Goal: Task Accomplishment & Management: Complete application form

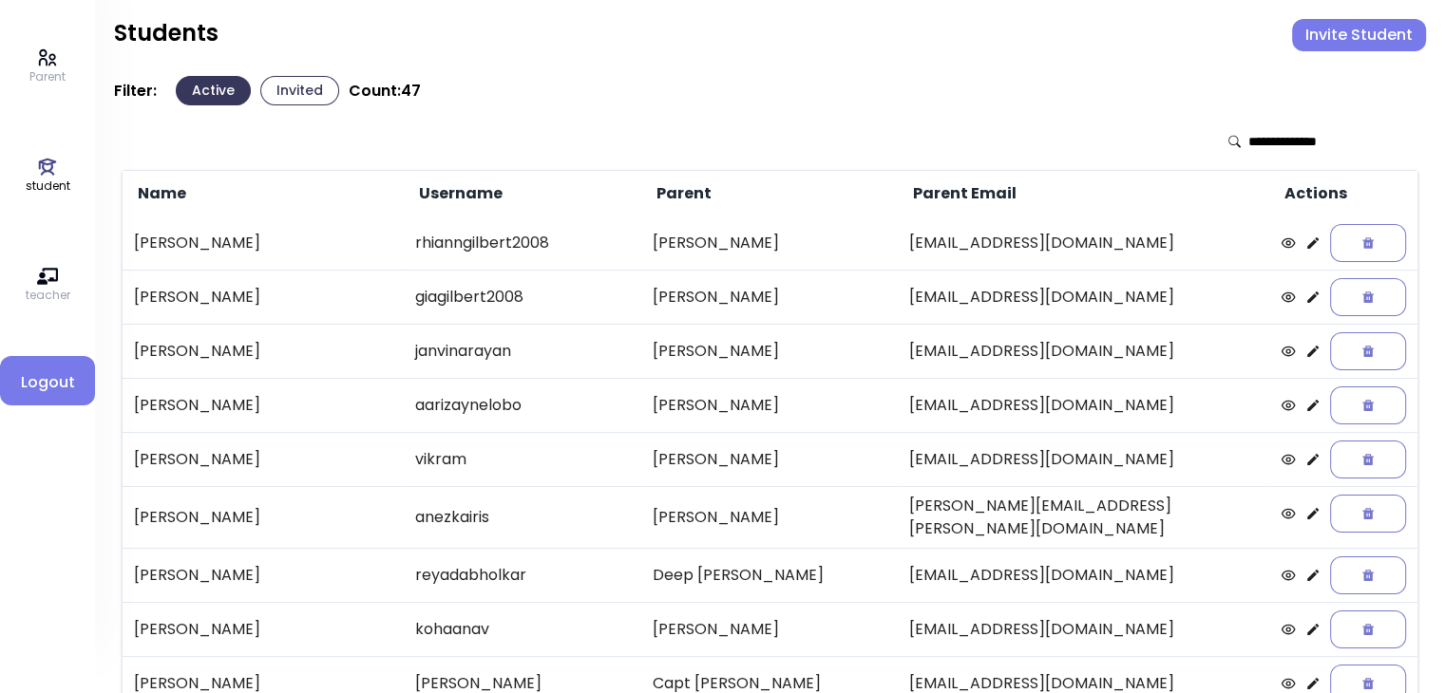
click at [59, 186] on p "student" at bounding box center [48, 186] width 45 height 17
click at [718, 25] on button "Invite Student" at bounding box center [1359, 35] width 134 height 32
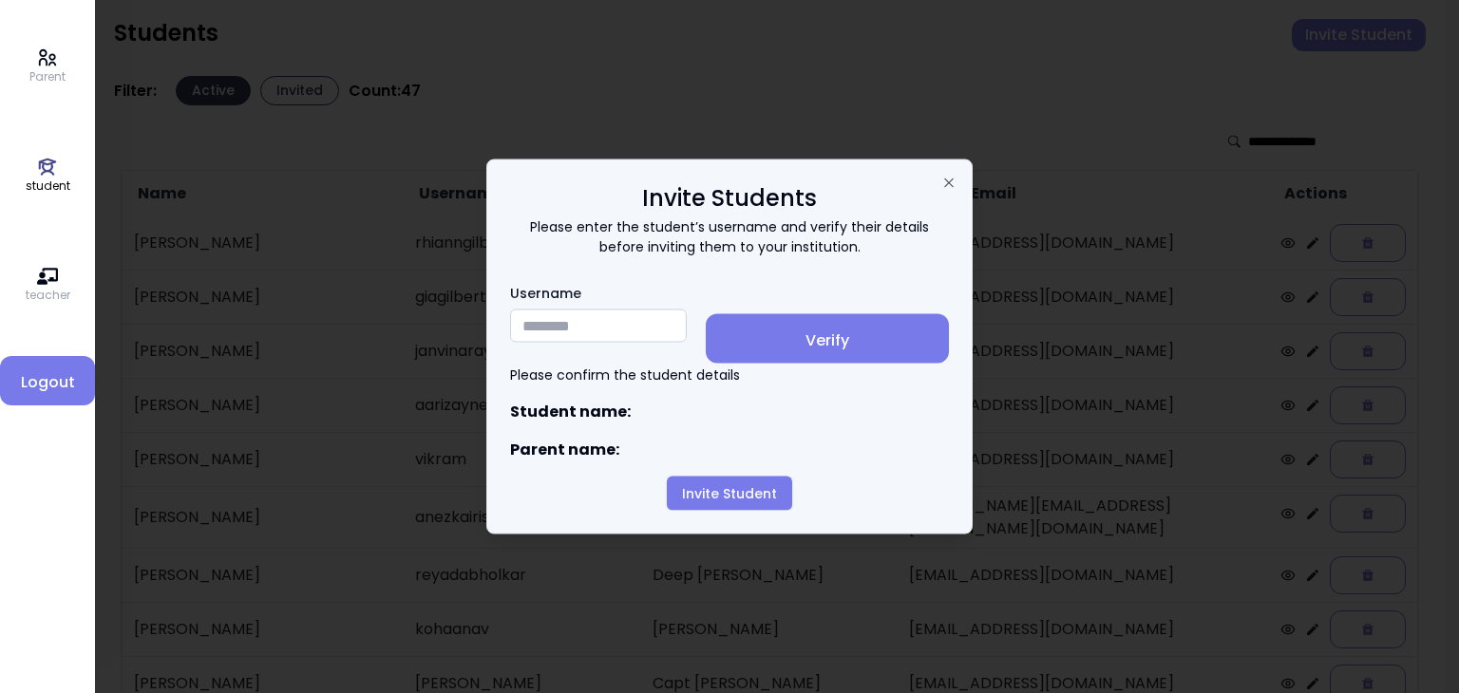
click at [540, 330] on input "Username" at bounding box center [598, 326] width 177 height 33
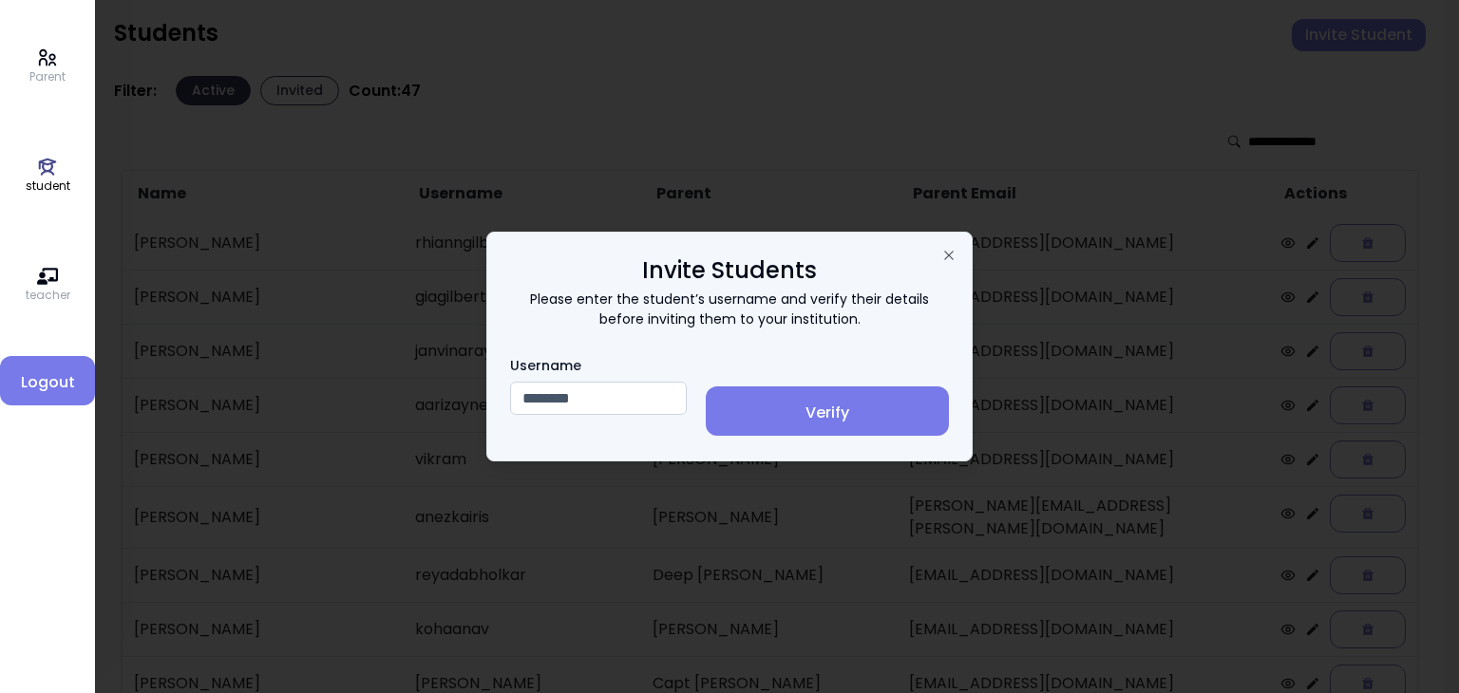
type input "********"
click at [718, 420] on span "Verify" at bounding box center [827, 413] width 213 height 23
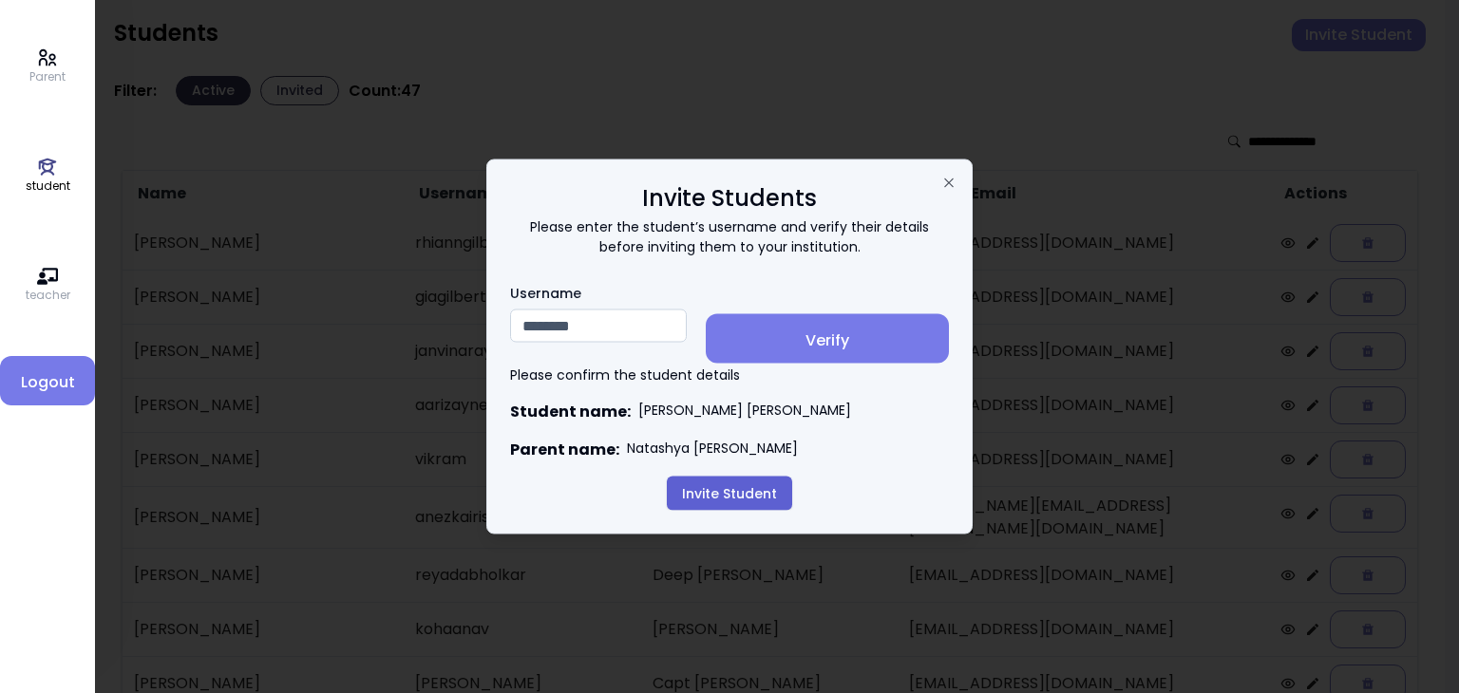
click at [718, 487] on button "Invite Student" at bounding box center [729, 494] width 125 height 34
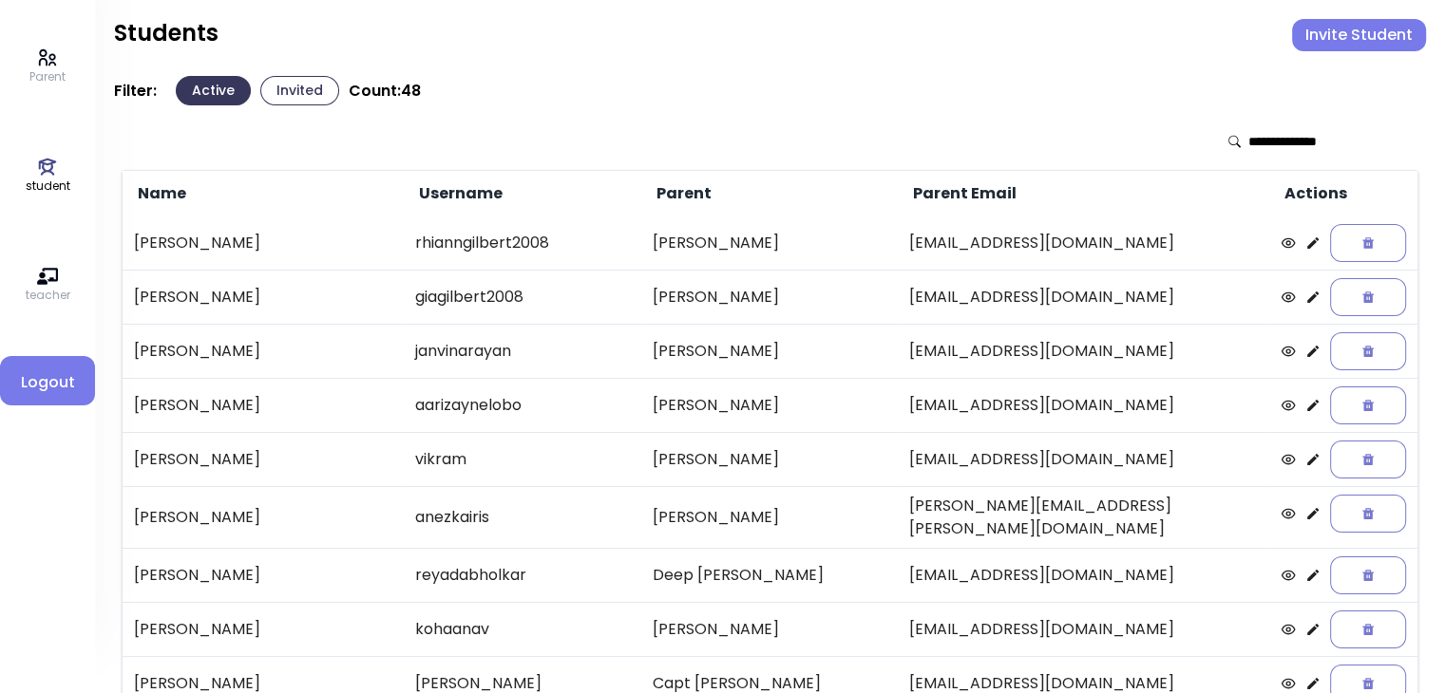
click at [293, 90] on button "Invited" at bounding box center [299, 90] width 79 height 29
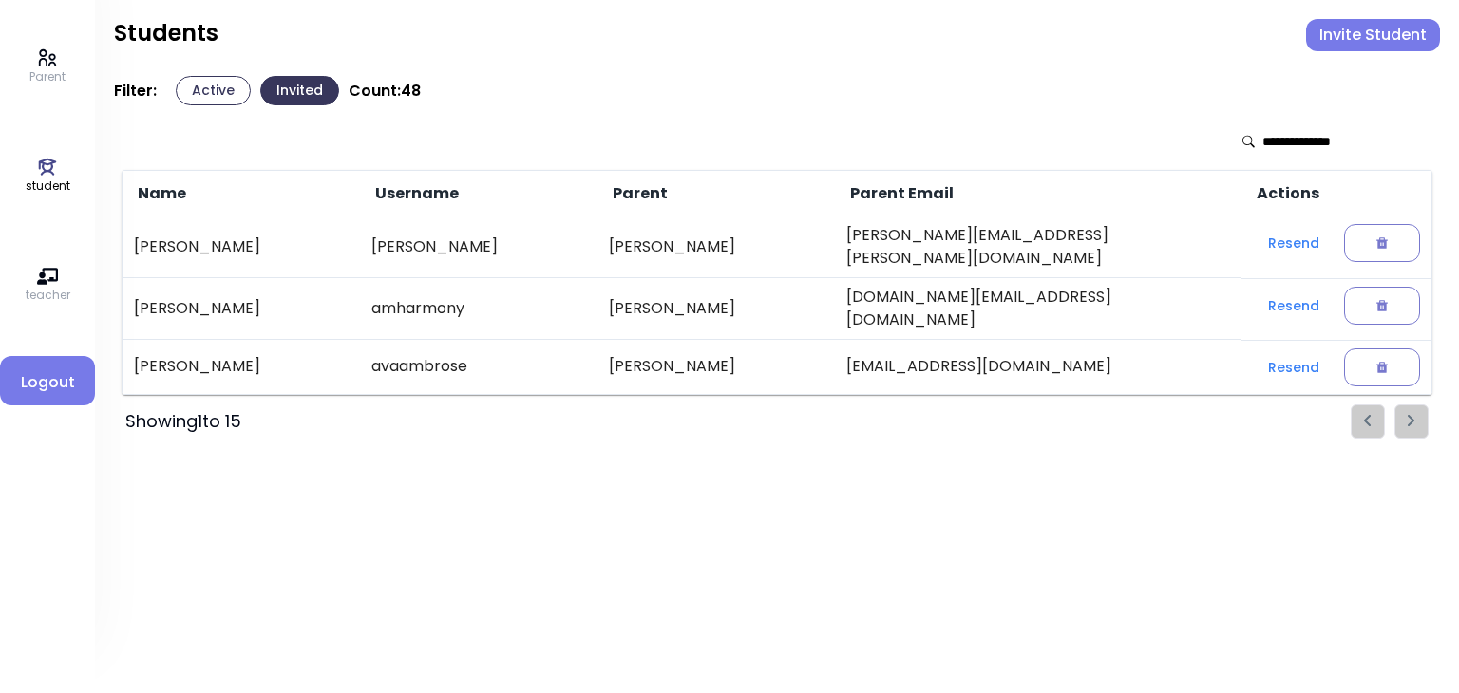
click at [199, 85] on button "Active" at bounding box center [213, 90] width 75 height 29
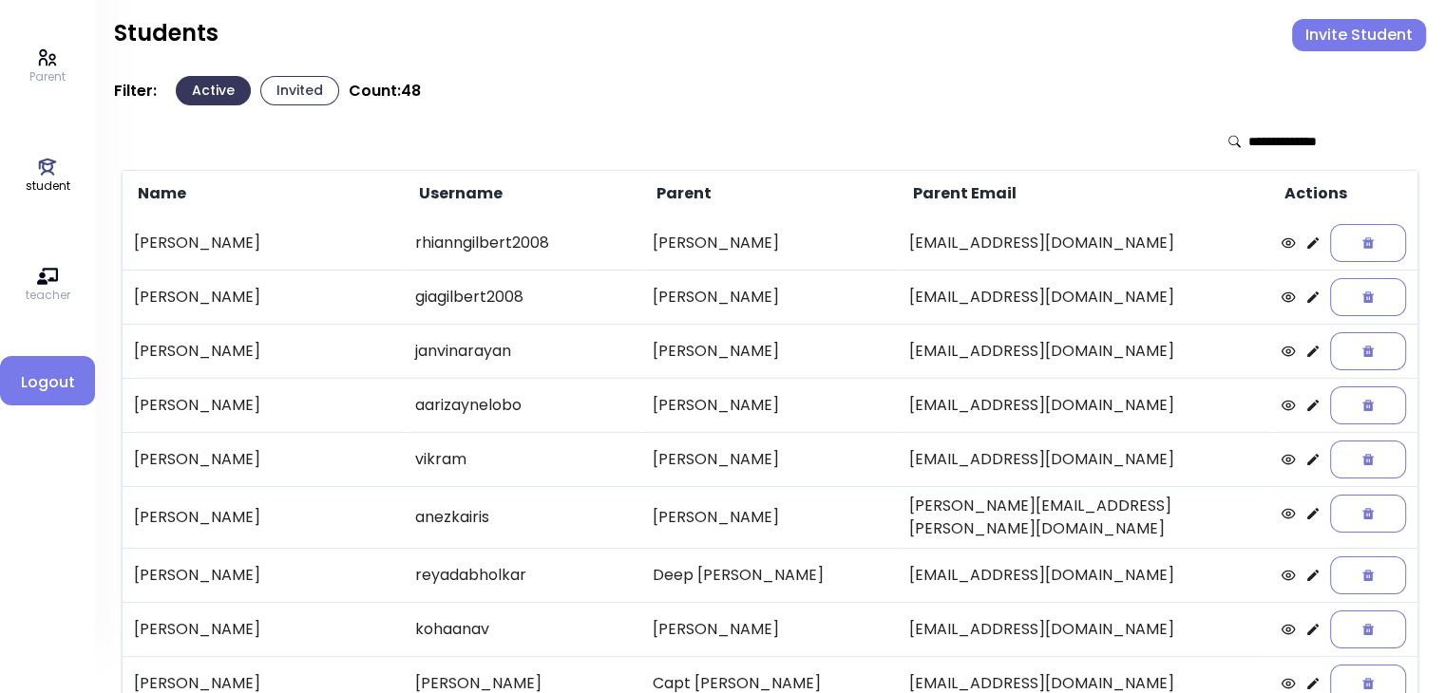
click at [1278, 136] on input "text" at bounding box center [1315, 141] width 135 height 19
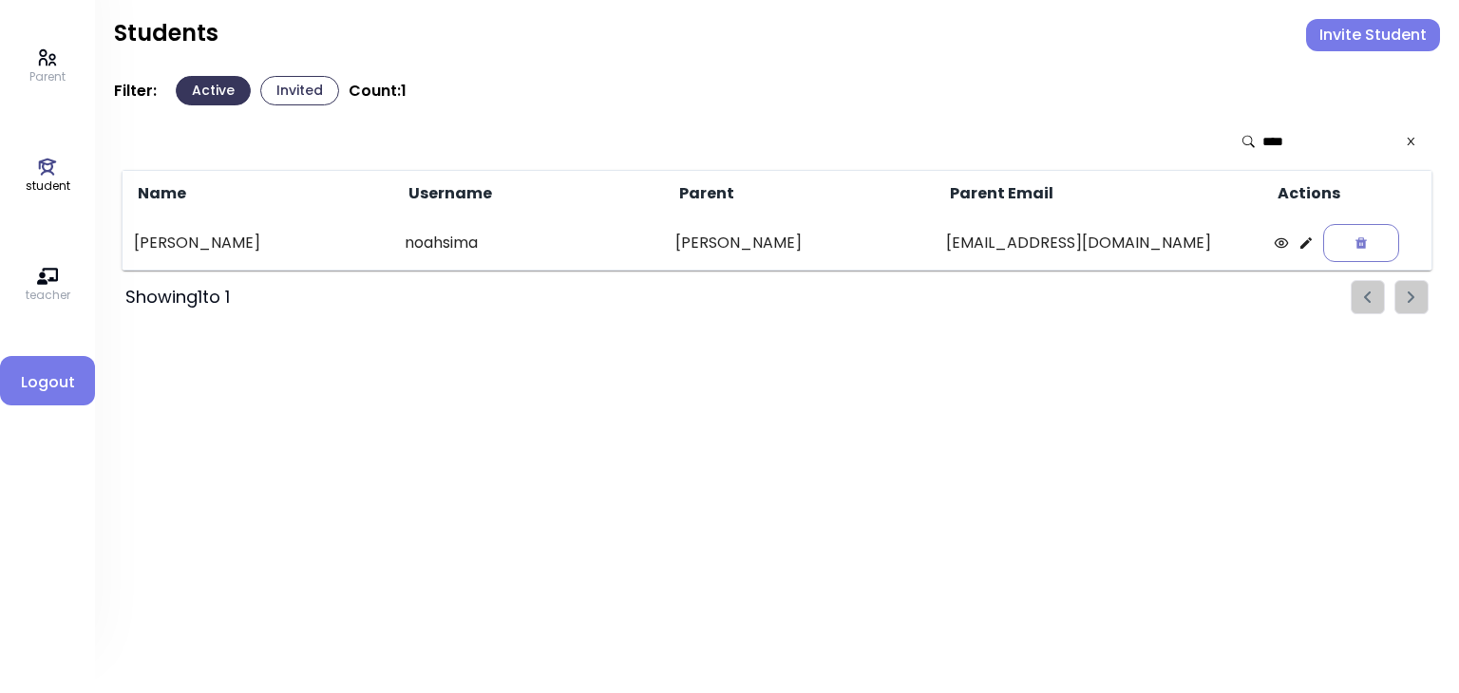
type input "****"
click at [34, 161] on link "student" at bounding box center [48, 176] width 45 height 38
click at [44, 178] on p "student" at bounding box center [48, 186] width 45 height 17
click at [1350, 36] on button "Invite Student" at bounding box center [1373, 35] width 134 height 32
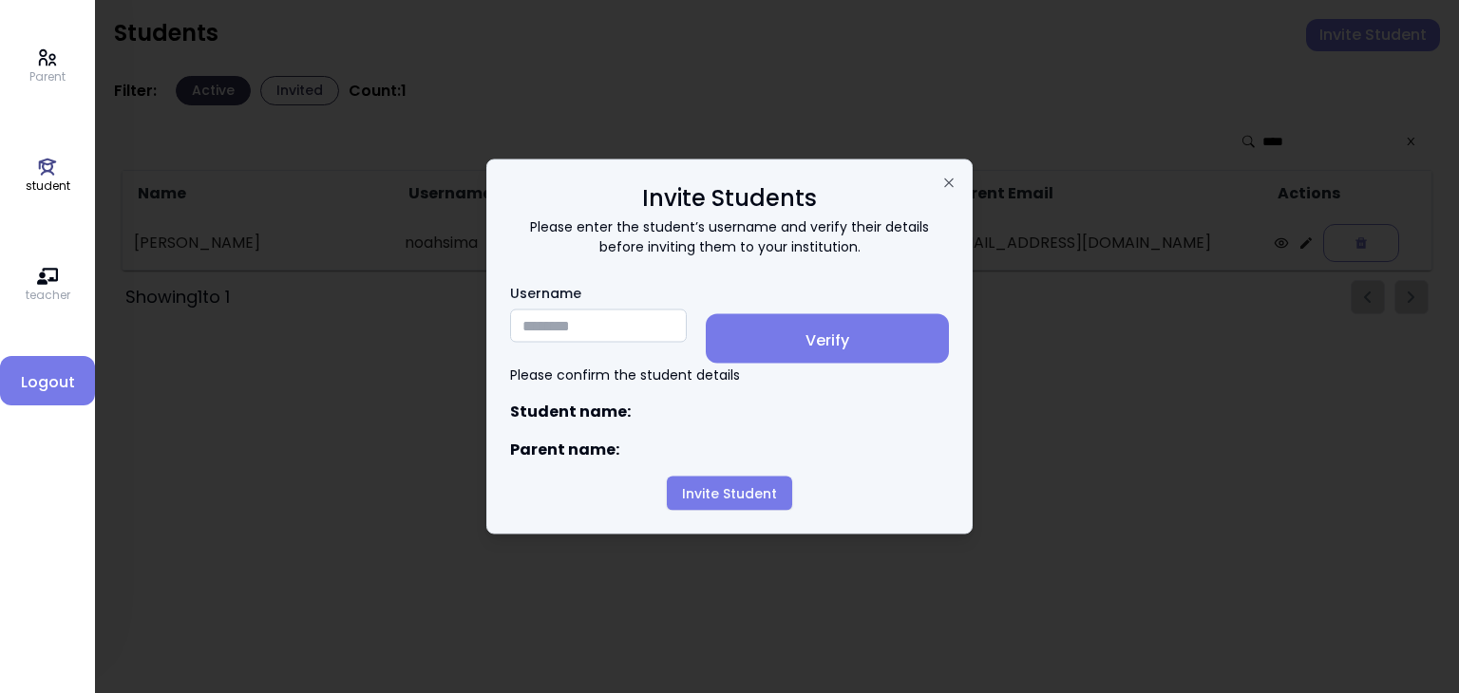
click at [547, 332] on input "Username" at bounding box center [598, 326] width 177 height 33
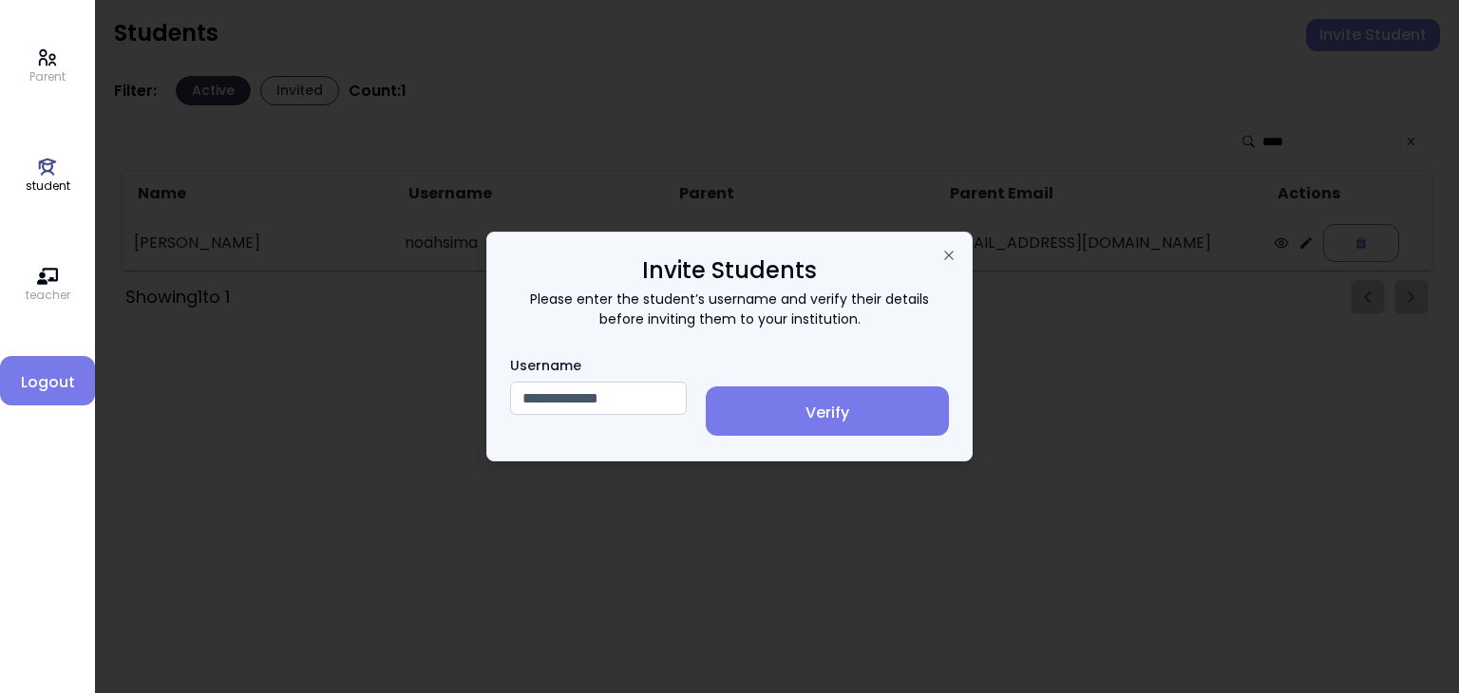
type input "**********"
click at [859, 408] on span "Verify" at bounding box center [827, 413] width 213 height 23
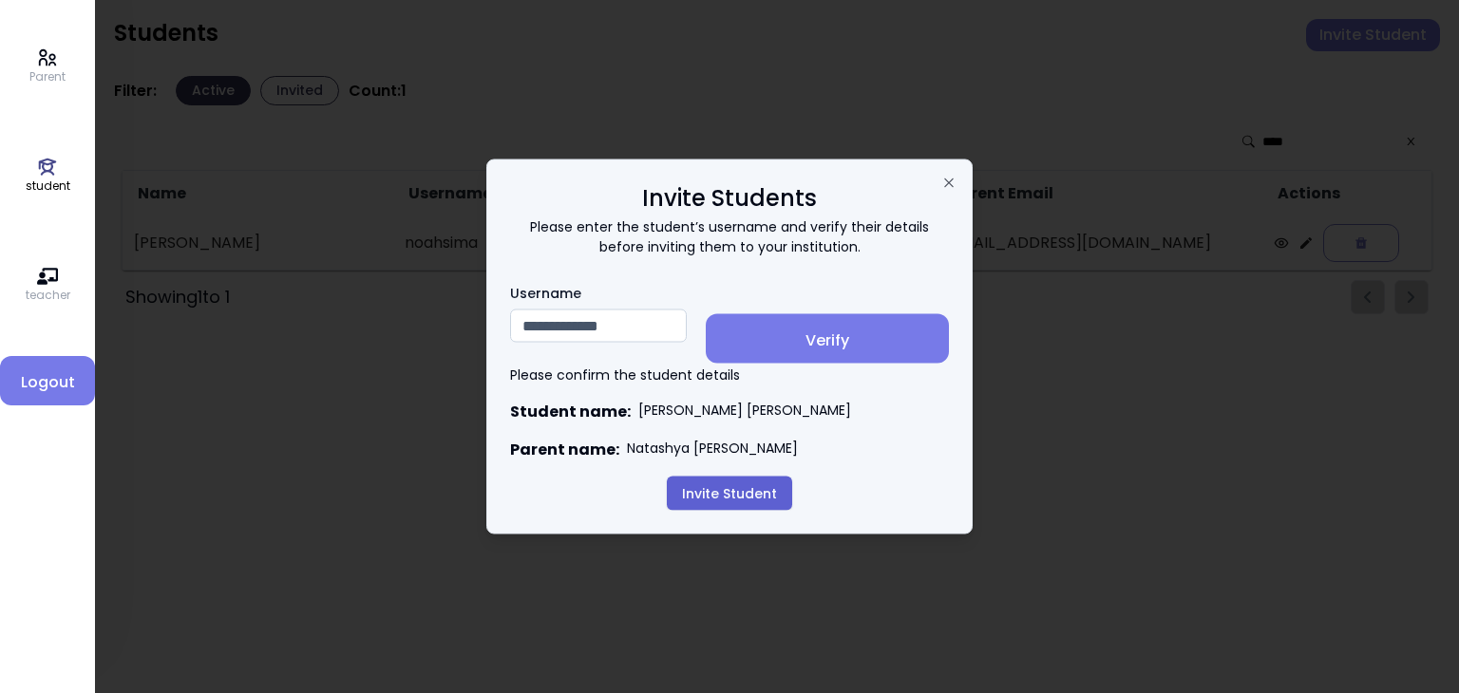
click at [726, 499] on button "Invite Student" at bounding box center [729, 494] width 125 height 34
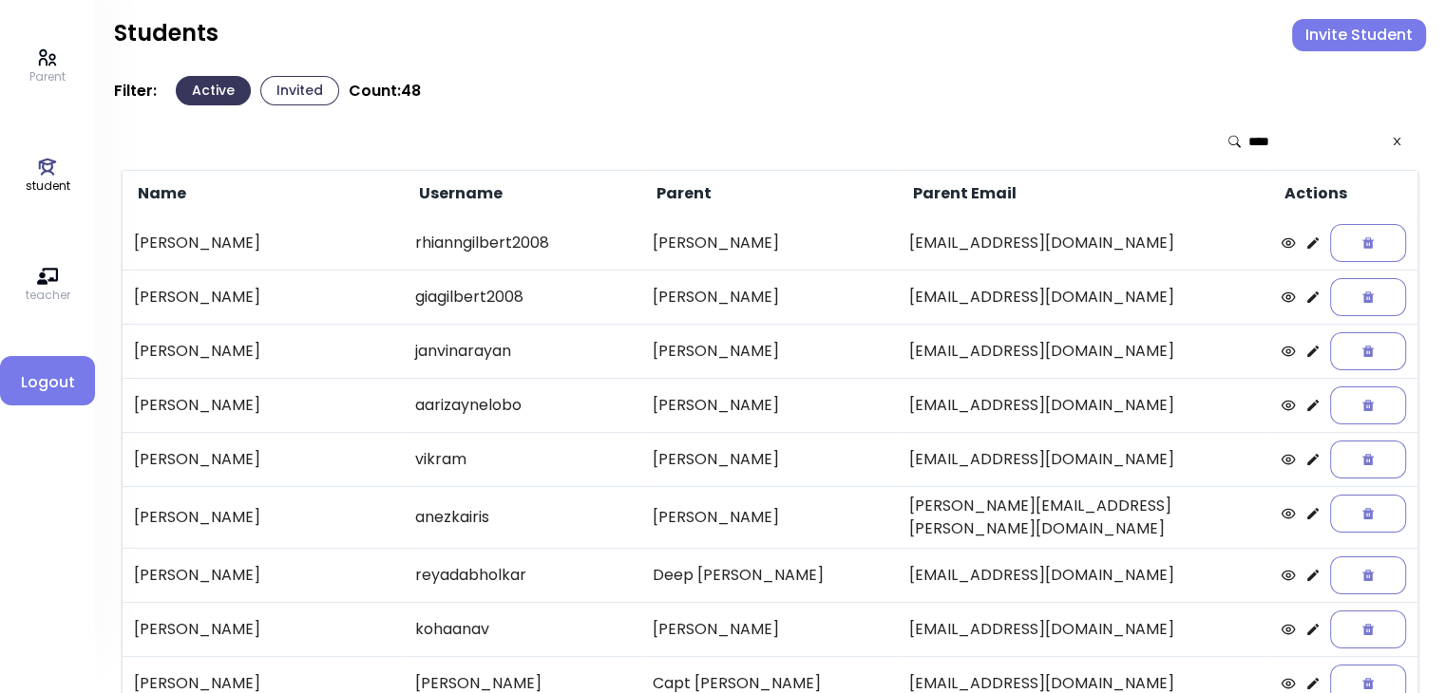
click at [726, 499] on td "[PERSON_NAME]" at bounding box center [769, 517] width 256 height 62
click at [311, 85] on button "Invited" at bounding box center [299, 90] width 79 height 29
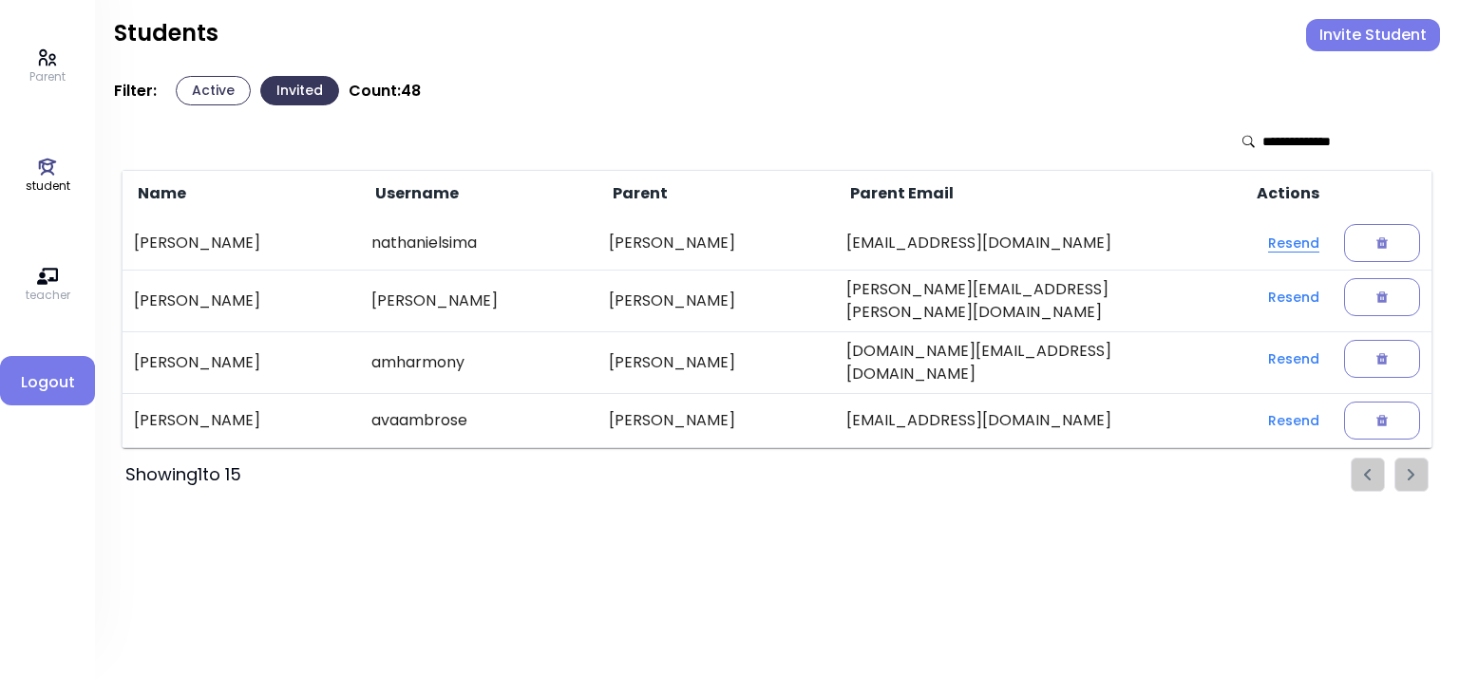
click at [1277, 237] on button "Resend" at bounding box center [1294, 243] width 82 height 34
click at [204, 85] on button "Active" at bounding box center [213, 90] width 75 height 29
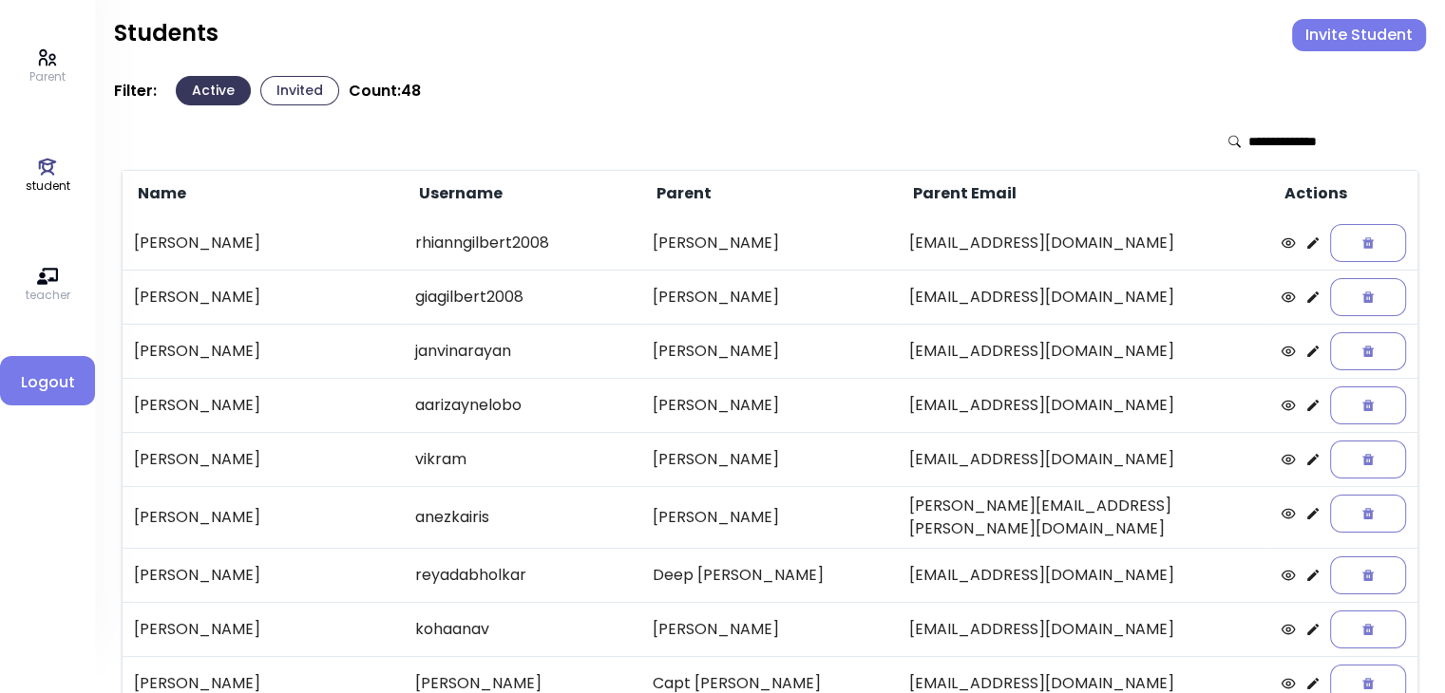
click at [294, 85] on button "Invited" at bounding box center [299, 90] width 79 height 29
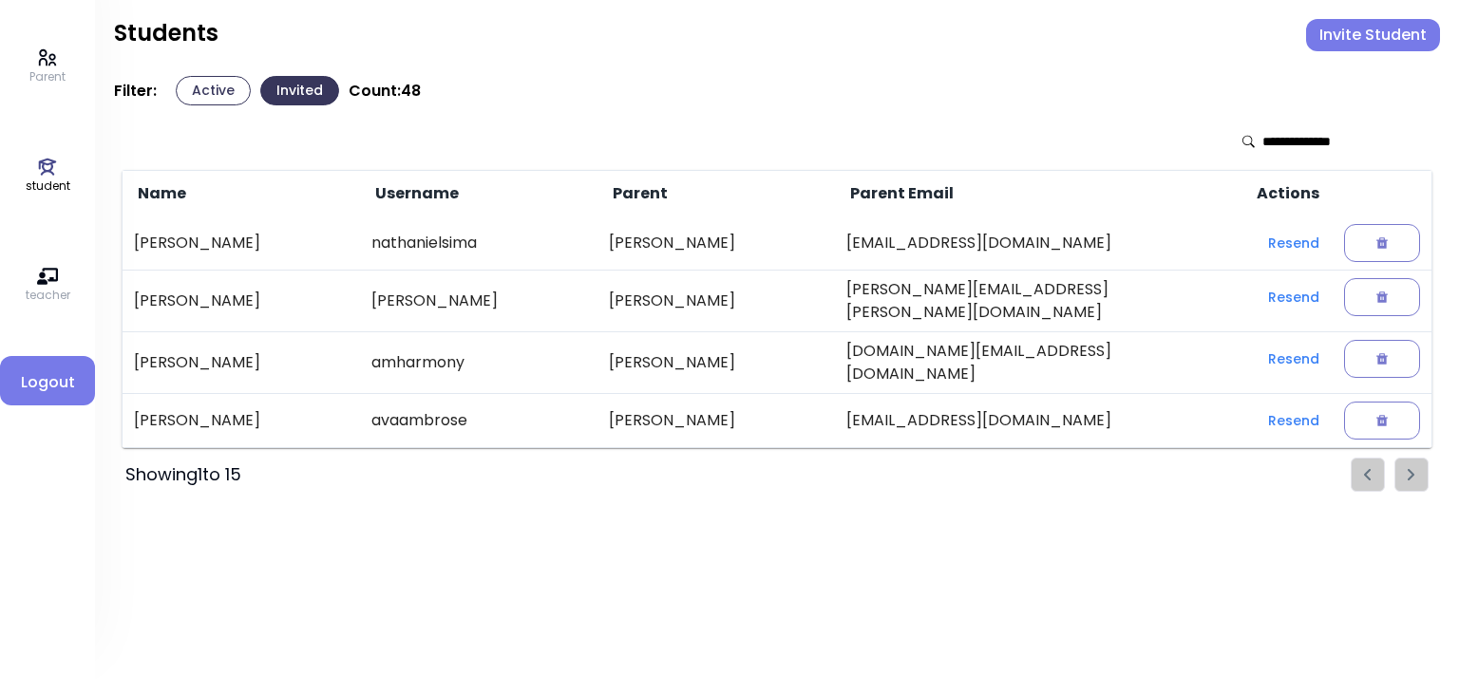
click at [195, 80] on button "Active" at bounding box center [213, 90] width 75 height 29
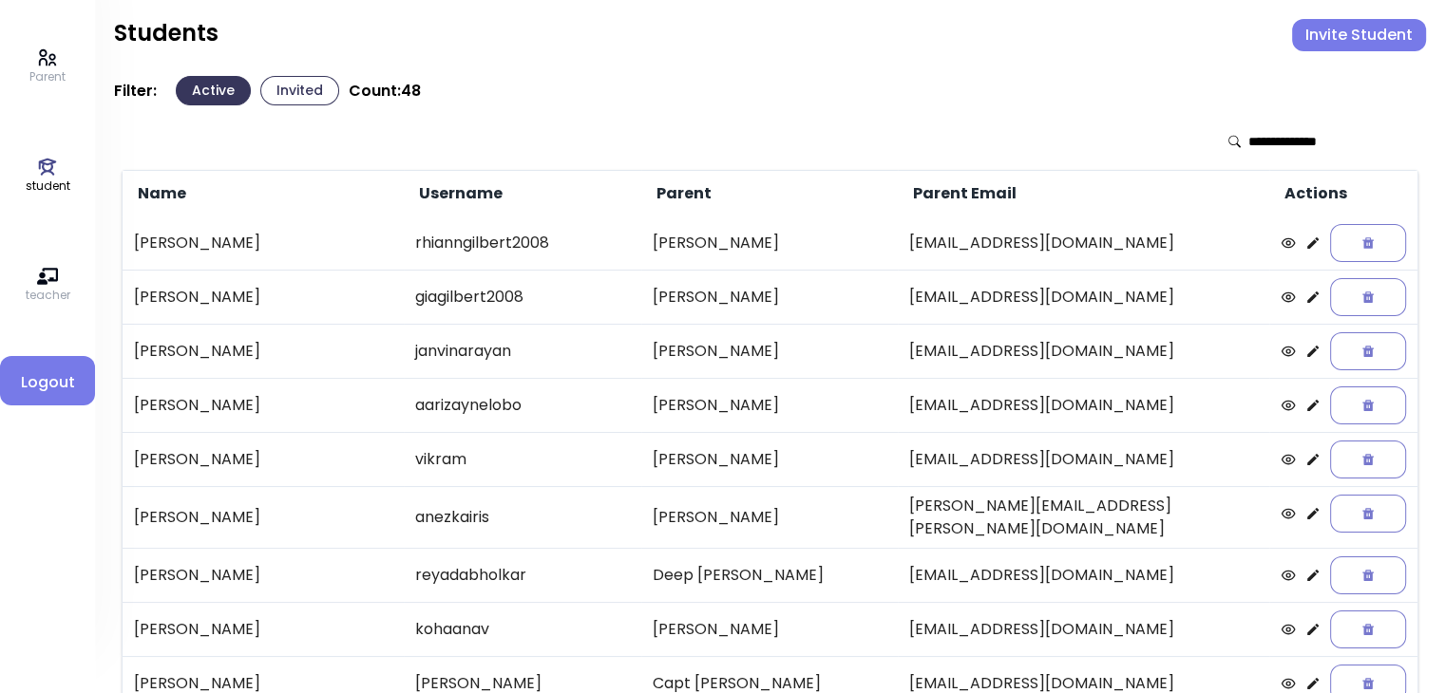
click at [1394, 28] on button "Invite Student" at bounding box center [1359, 35] width 134 height 32
click at [47, 181] on p "student" at bounding box center [48, 186] width 45 height 17
click at [40, 57] on icon at bounding box center [47, 57] width 21 height 21
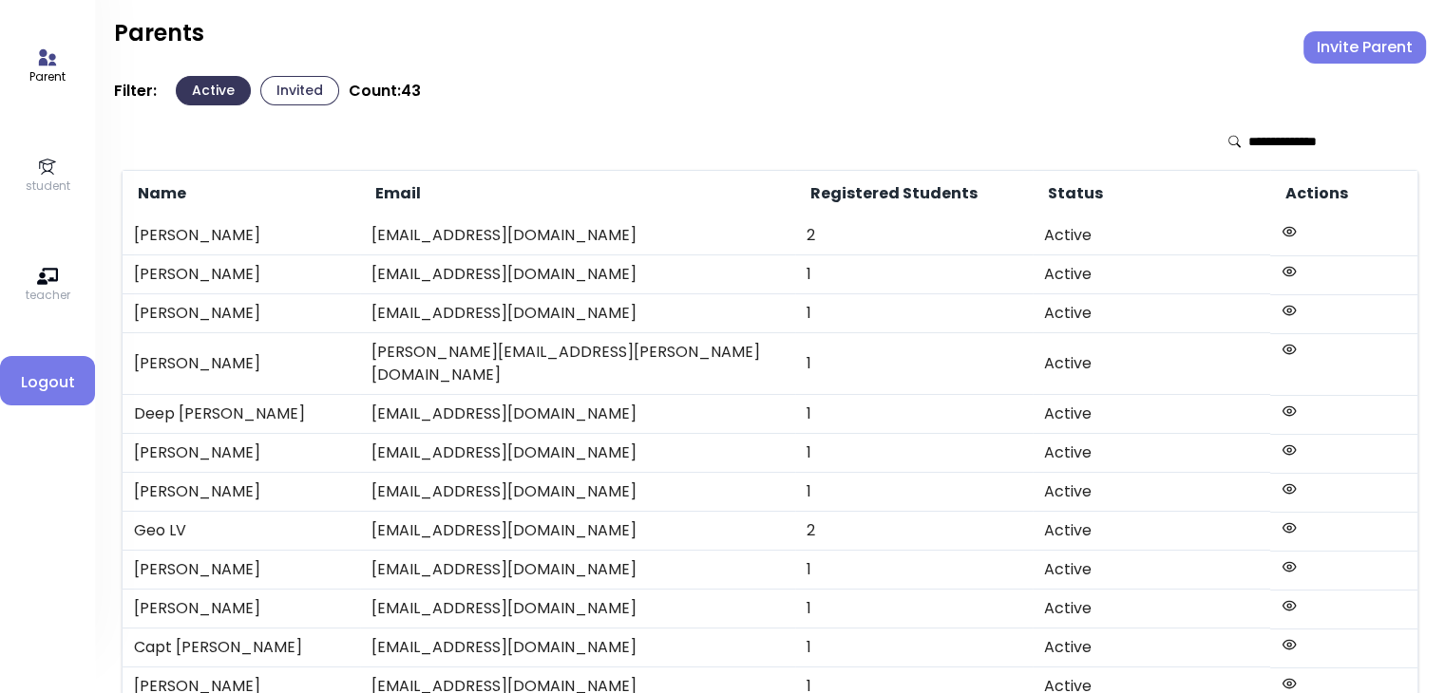
click at [1388, 54] on button "Invite Parent" at bounding box center [1364, 47] width 123 height 32
click at [34, 184] on p "student" at bounding box center [48, 186] width 45 height 17
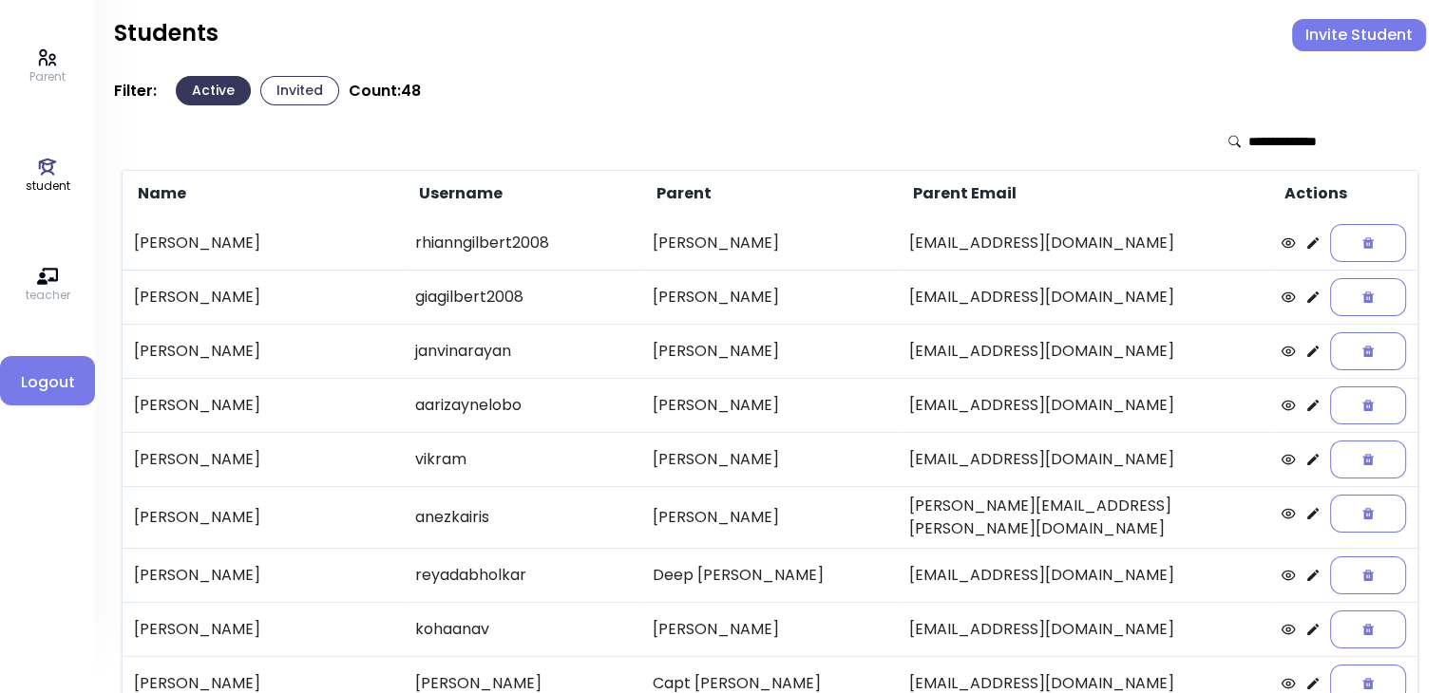
click at [1373, 31] on button "Invite Student" at bounding box center [1359, 35] width 134 height 32
click at [43, 73] on p "Parent" at bounding box center [47, 76] width 36 height 17
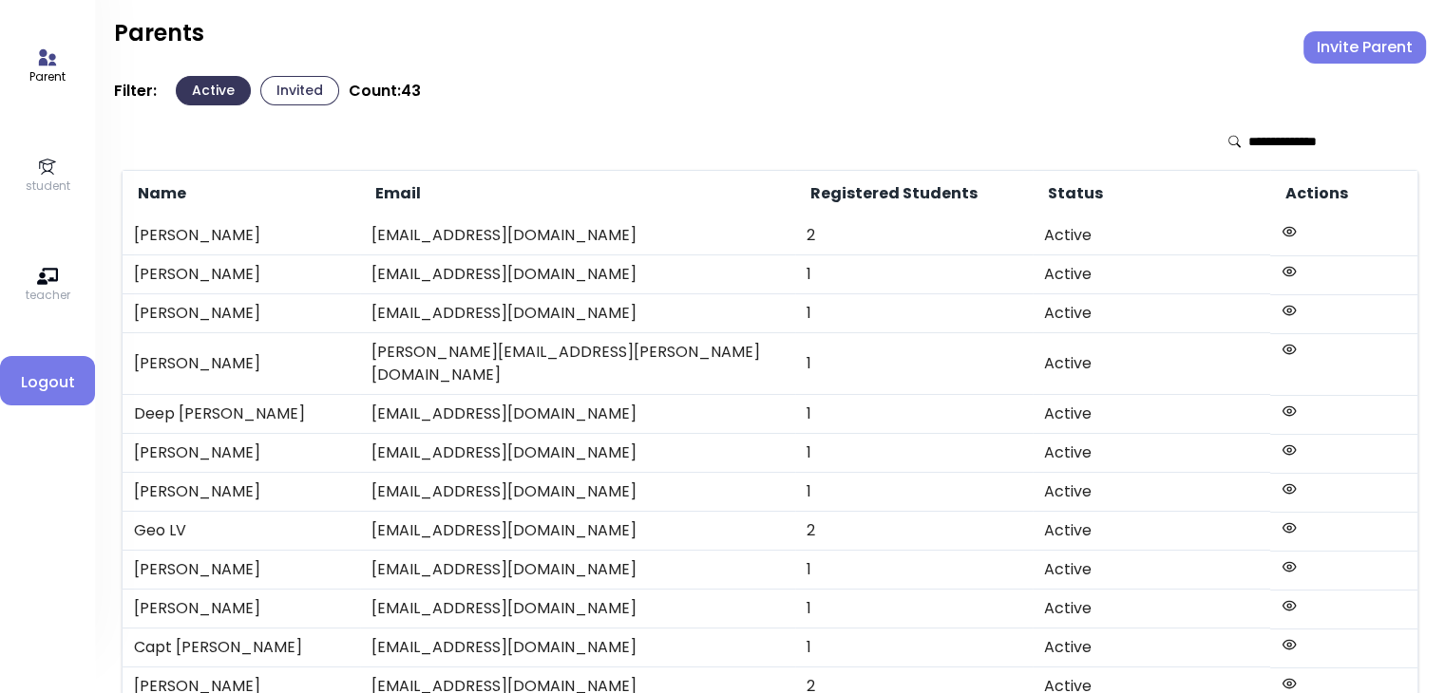
click at [1349, 51] on button "Invite Parent" at bounding box center [1364, 47] width 123 height 32
click at [44, 181] on p "student" at bounding box center [48, 186] width 45 height 17
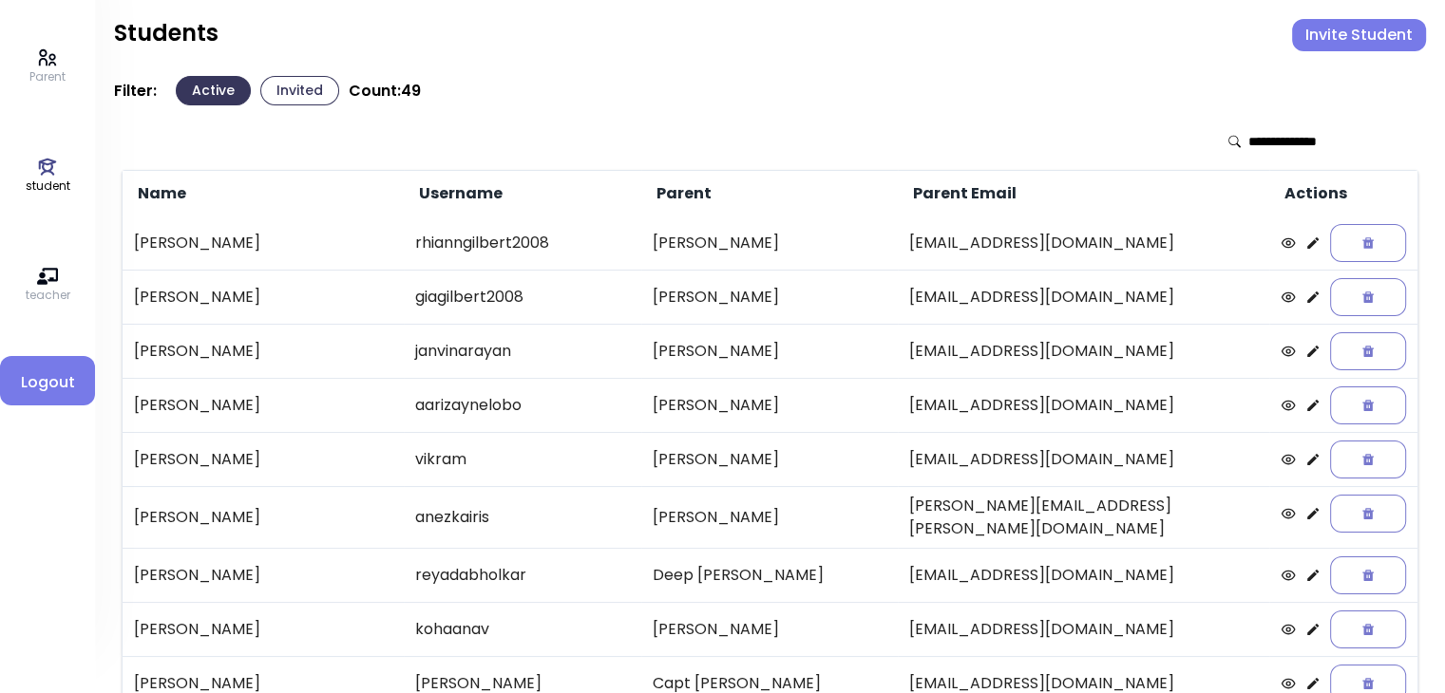
click at [1307, 144] on input "text" at bounding box center [1315, 141] width 135 height 19
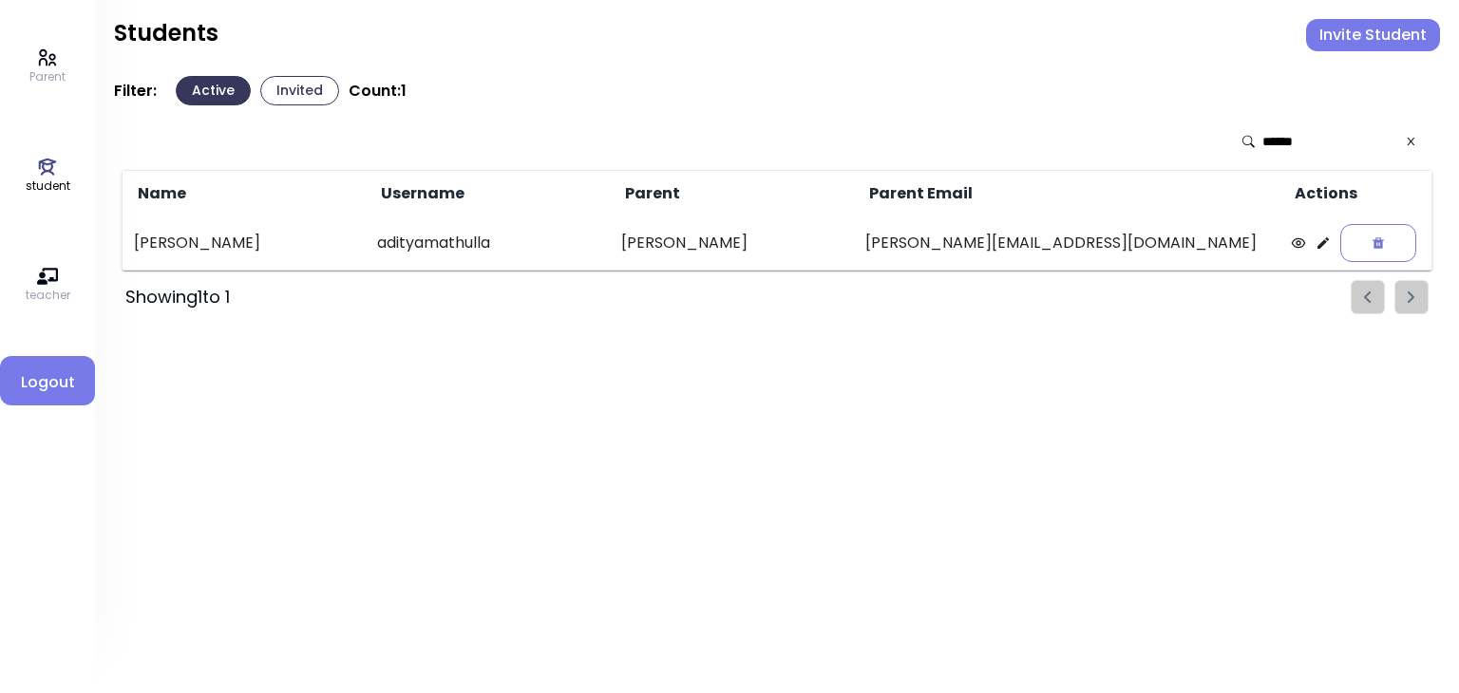
type input "******"
click at [1315, 237] on icon at bounding box center [1322, 243] width 15 height 15
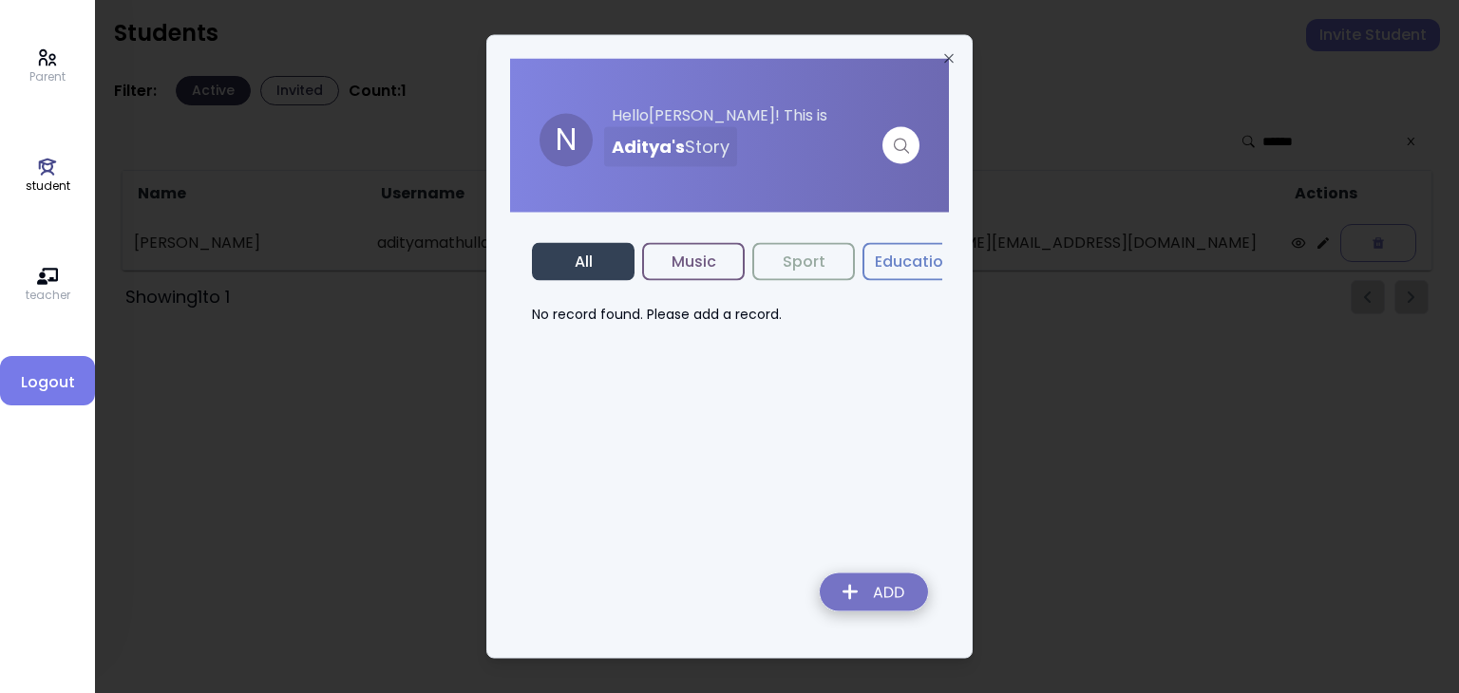
click at [813, 380] on div "N Hello Naomi ! This is Aditya 's Story All Music Sport Education Charity Dance…" at bounding box center [729, 347] width 439 height 577
click at [949, 58] on icon "button" at bounding box center [948, 58] width 9 height 9
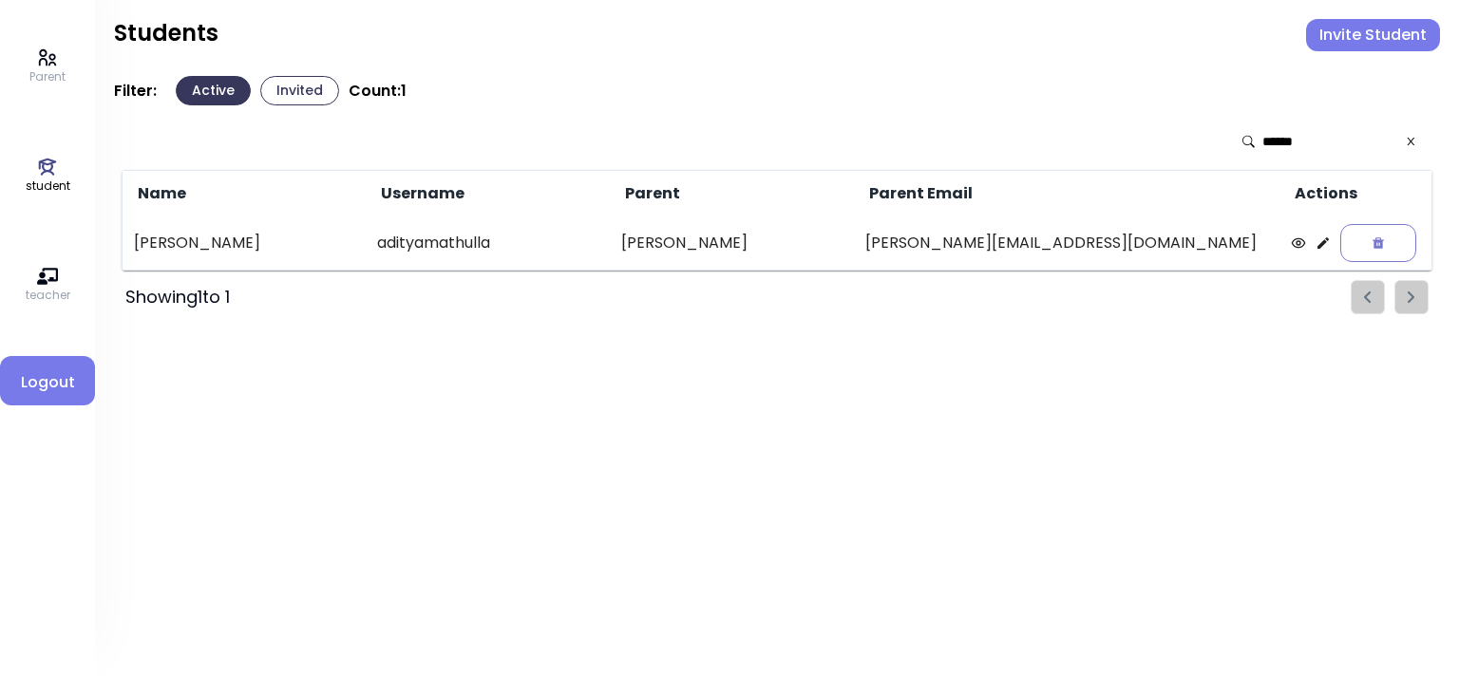
click at [1370, 35] on button "Invite Student" at bounding box center [1373, 35] width 134 height 32
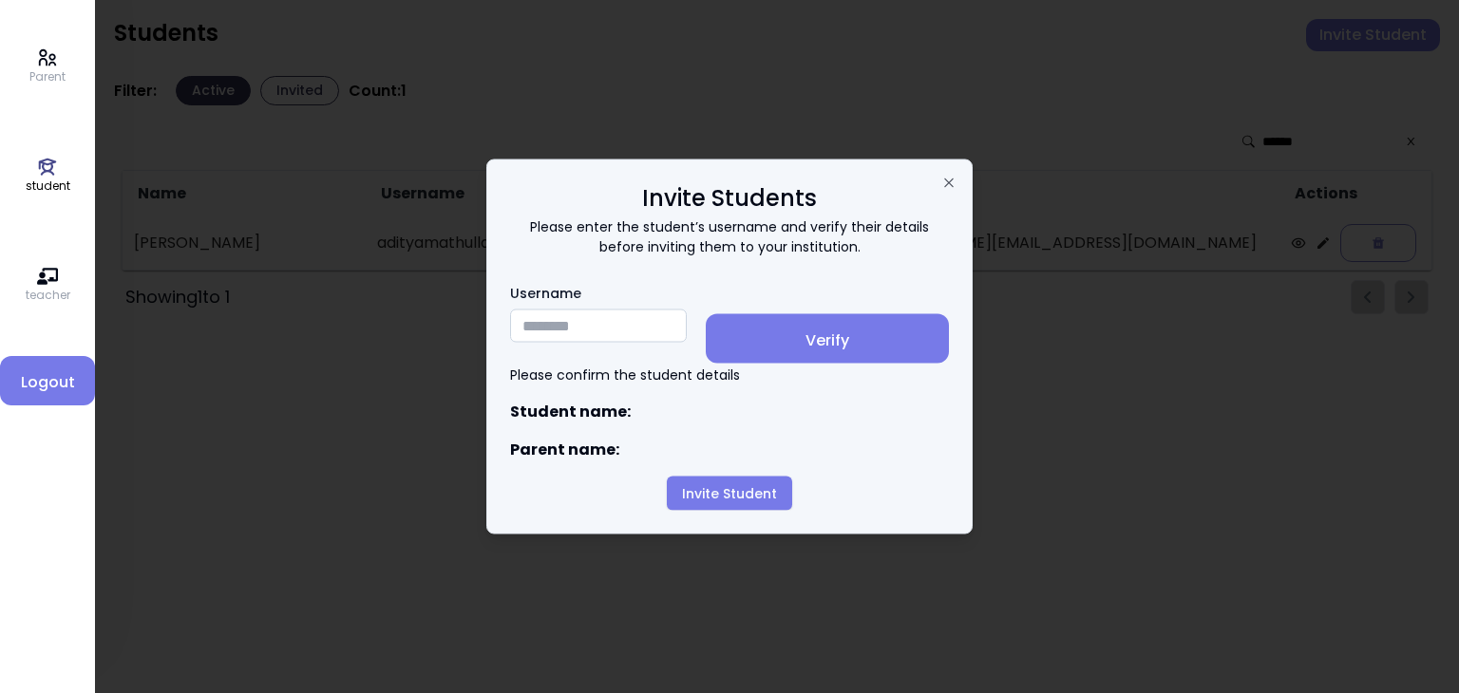
click at [543, 330] on input "Username" at bounding box center [598, 326] width 177 height 33
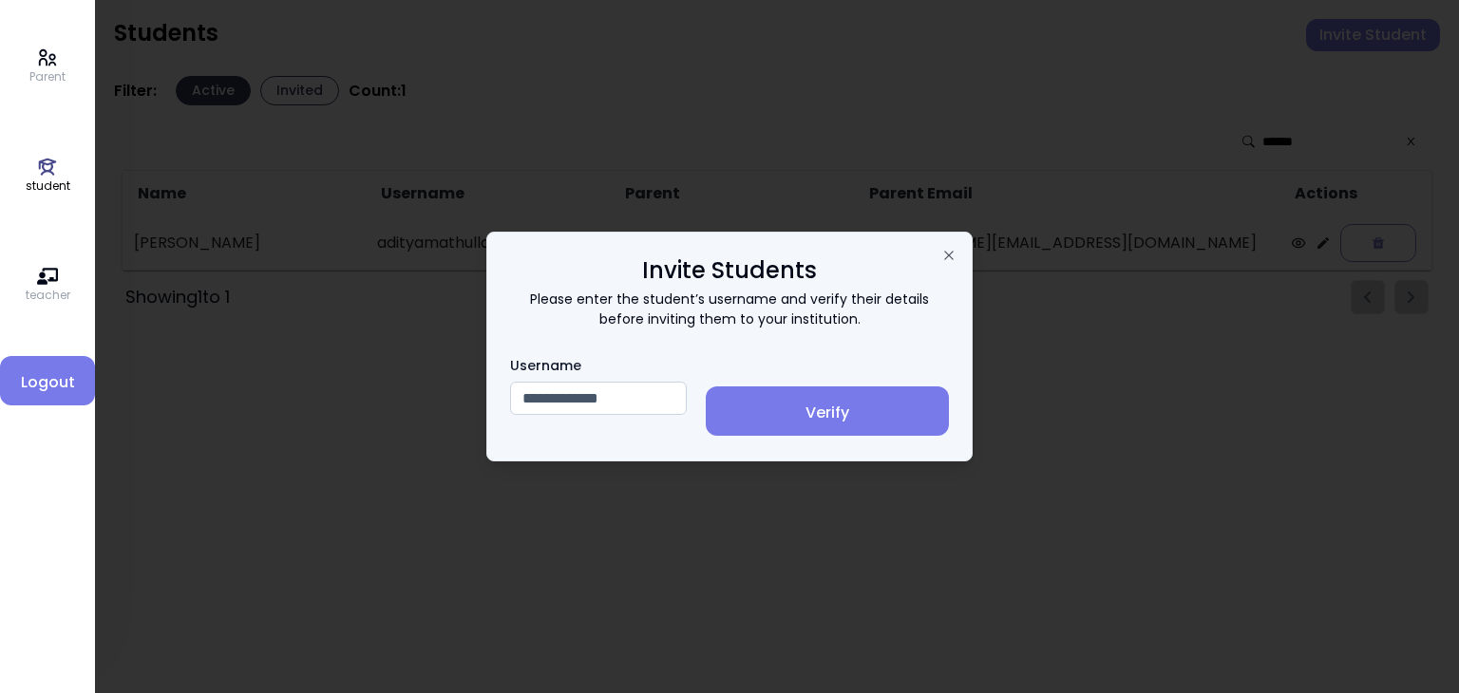
type input "**********"
click at [819, 411] on span "Verify" at bounding box center [827, 413] width 213 height 23
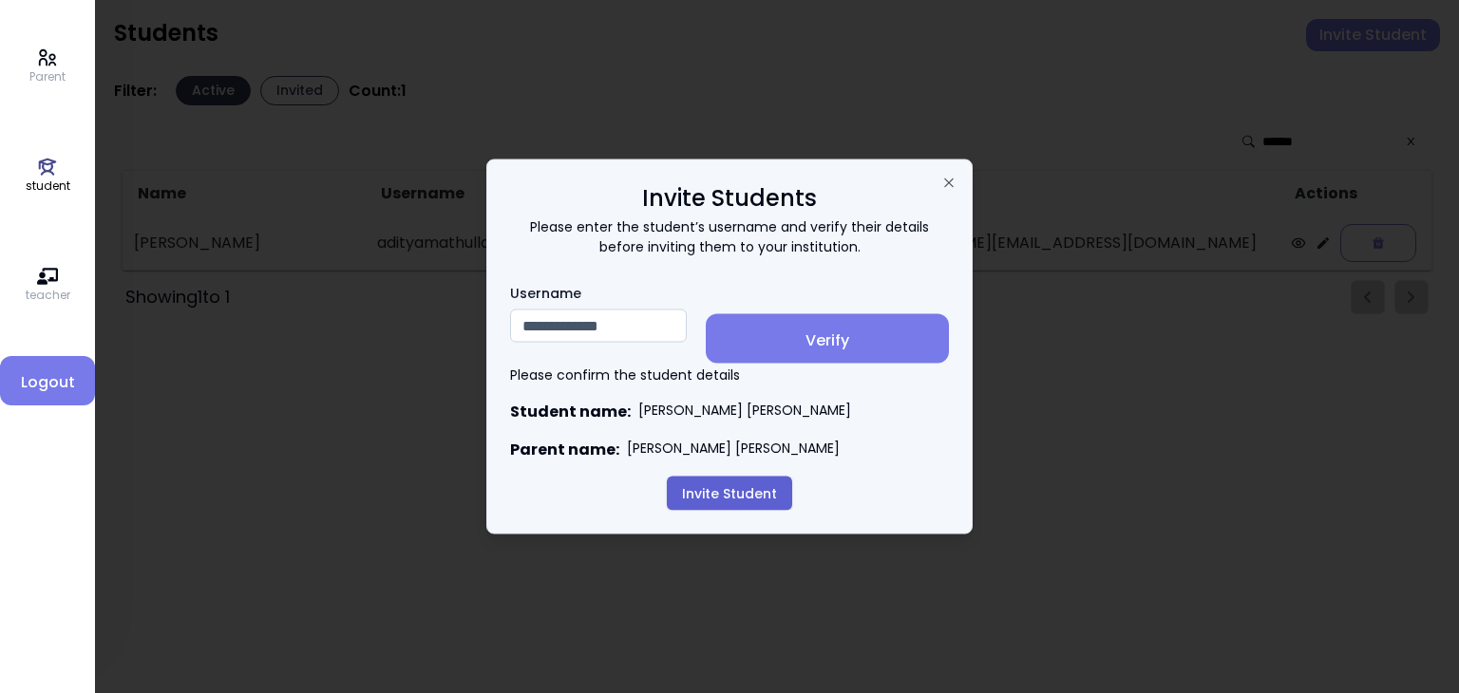
click at [712, 495] on button "Invite Student" at bounding box center [729, 494] width 125 height 34
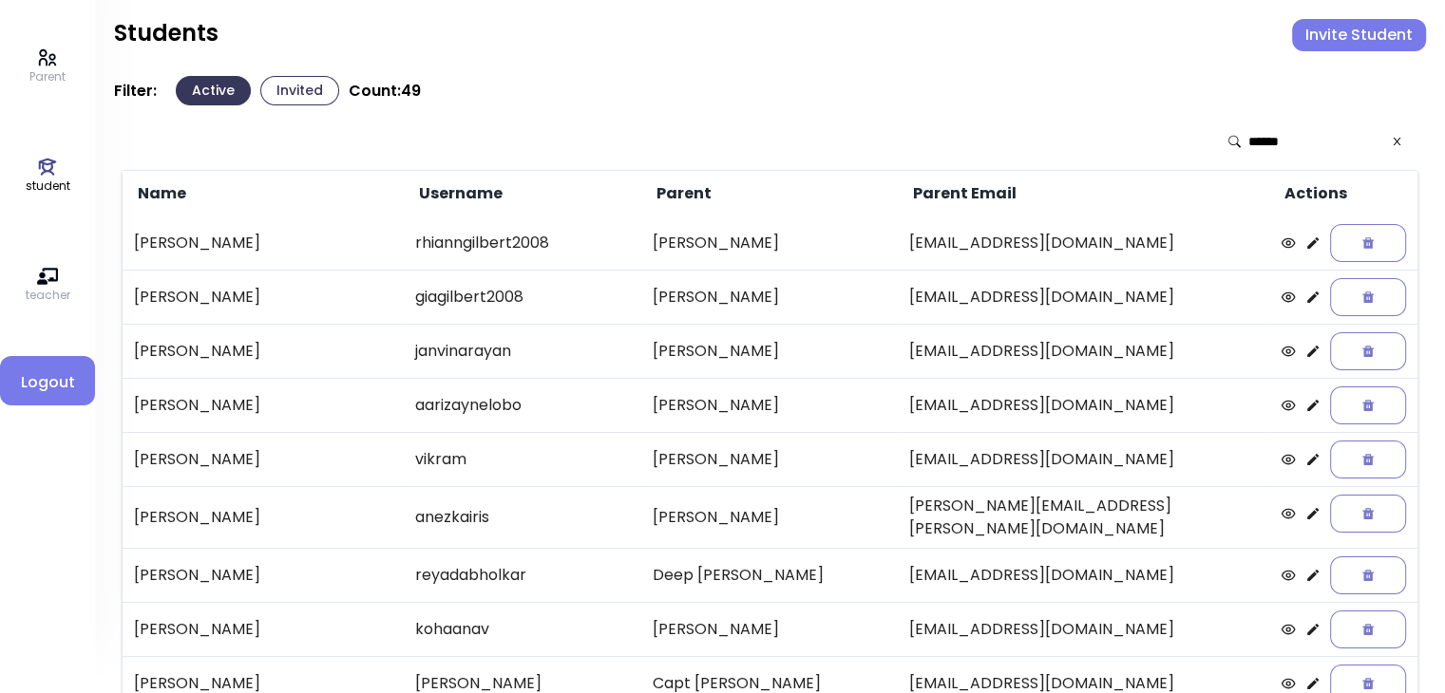
click at [289, 92] on button "Invited" at bounding box center [299, 90] width 79 height 29
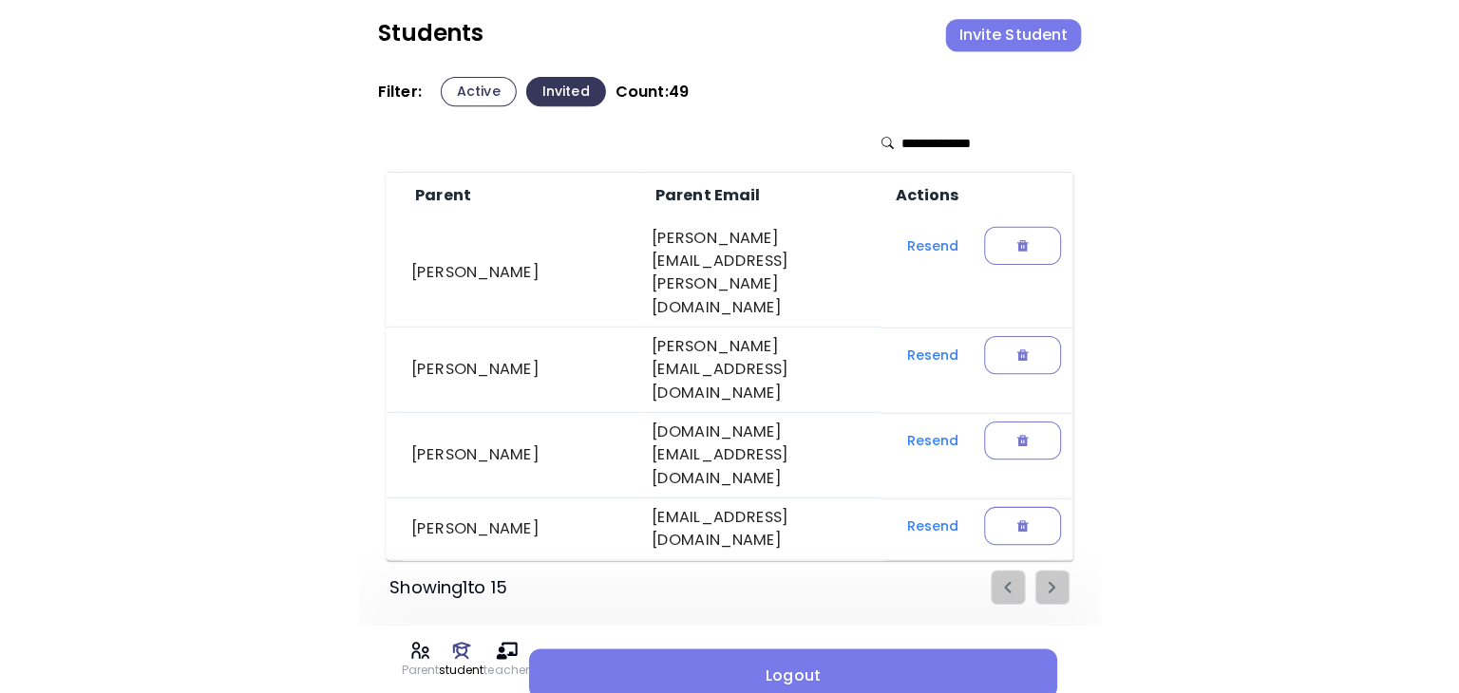
scroll to position [0, 479]
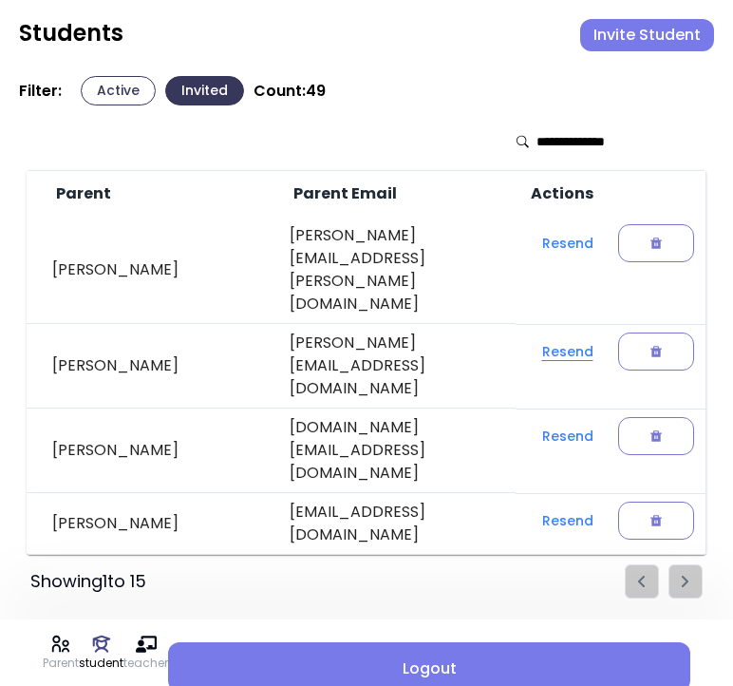
click at [565, 334] on button "Resend" at bounding box center [568, 351] width 82 height 34
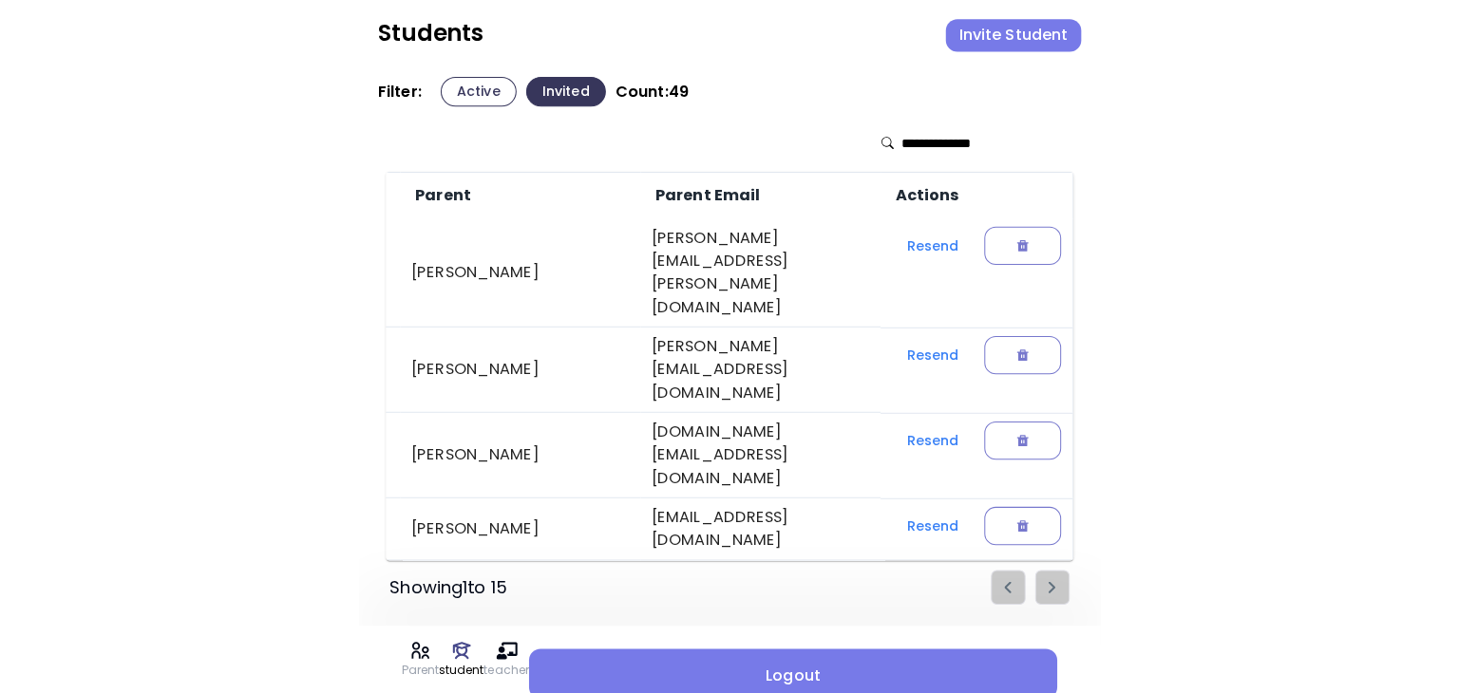
scroll to position [0, 0]
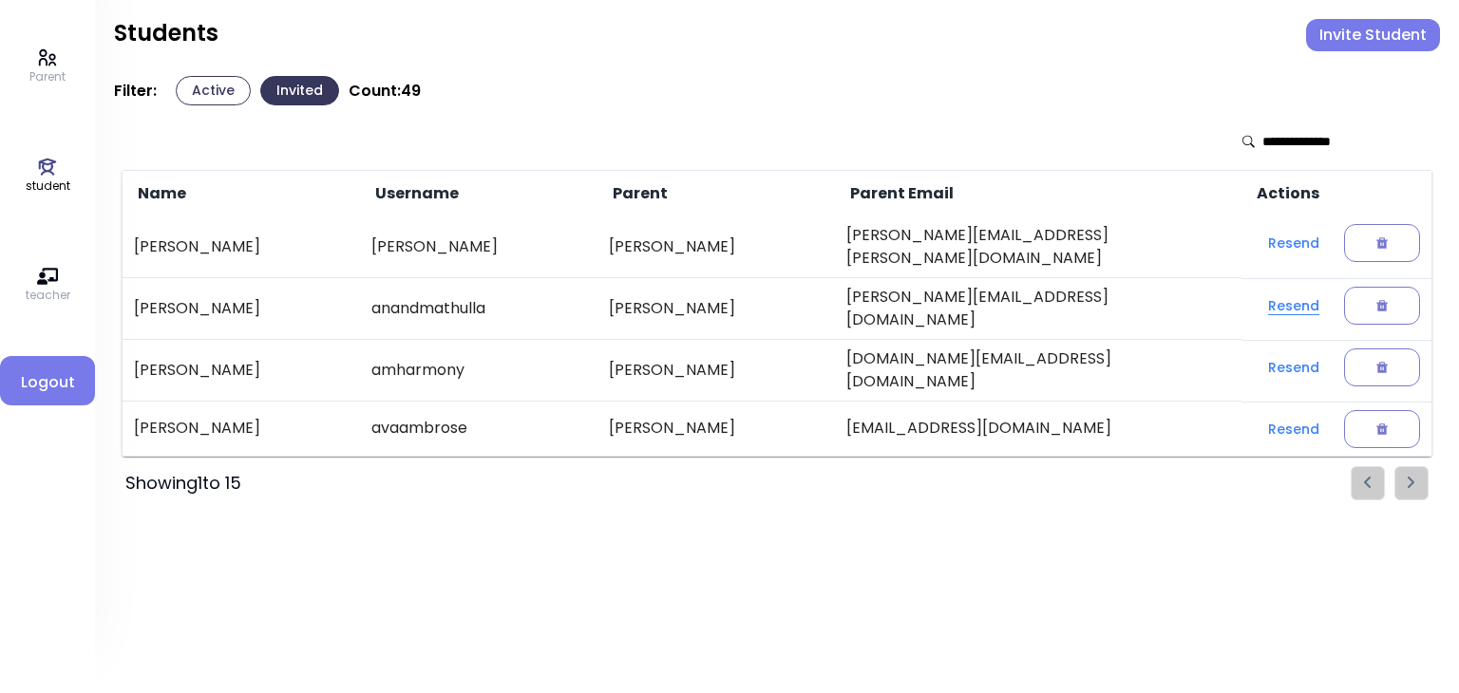
click at [1280, 297] on button "Resend" at bounding box center [1294, 306] width 82 height 34
click at [213, 99] on button "Active" at bounding box center [213, 90] width 75 height 29
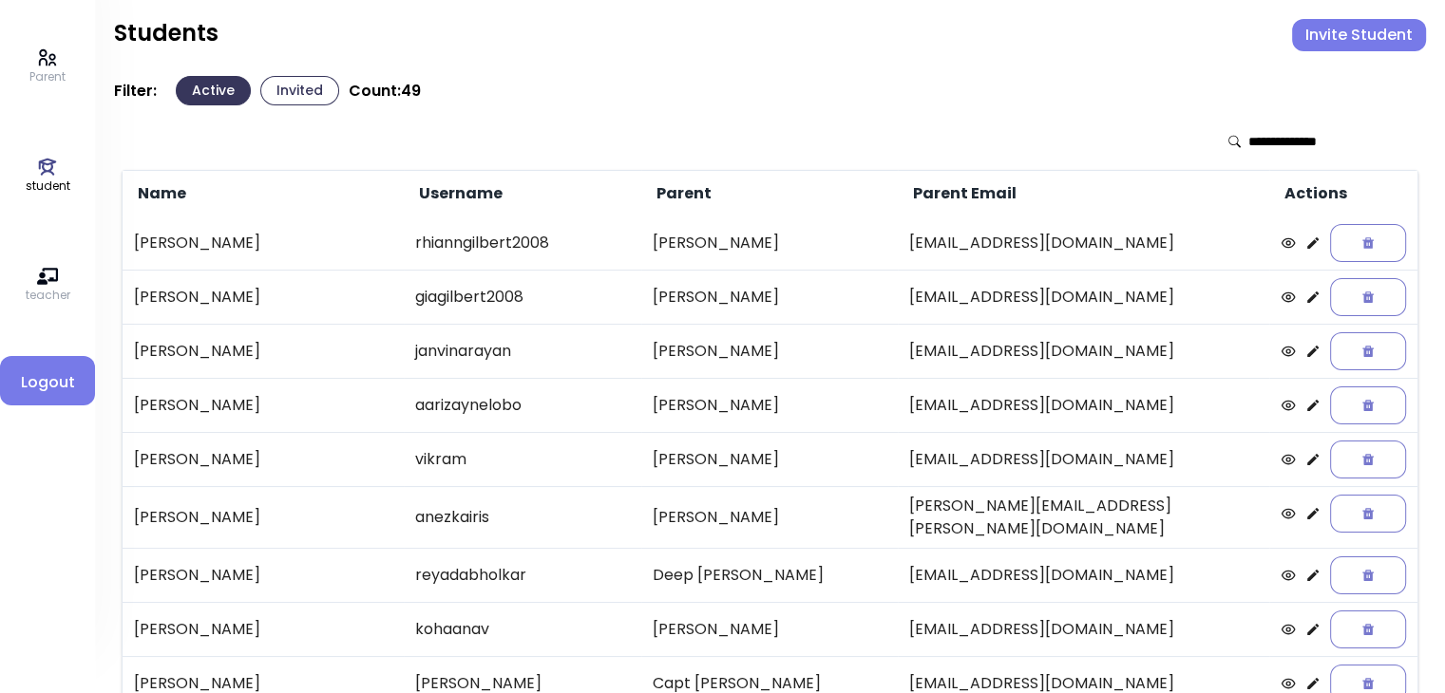
click at [315, 90] on button "Invited" at bounding box center [299, 90] width 79 height 29
click at [293, 92] on button "Invited" at bounding box center [299, 90] width 79 height 29
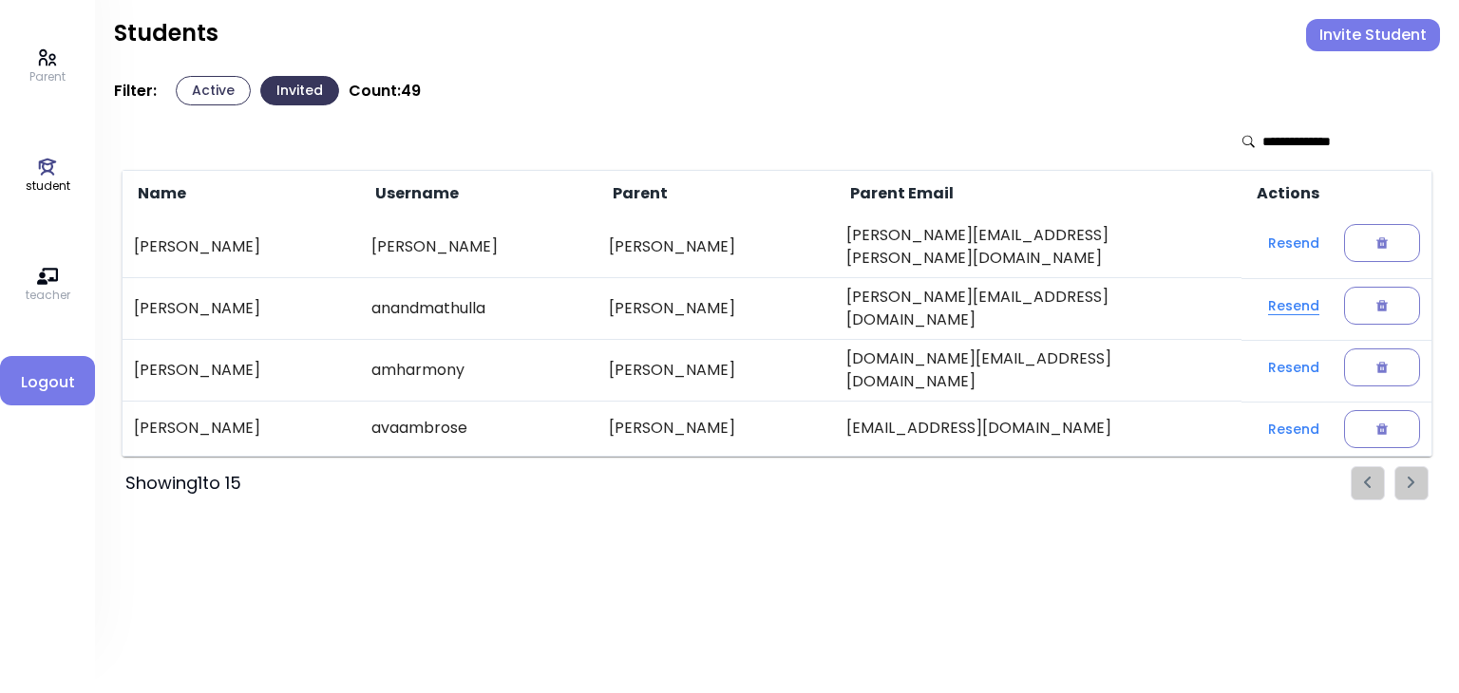
click at [1258, 297] on button "Resend" at bounding box center [1294, 306] width 82 height 34
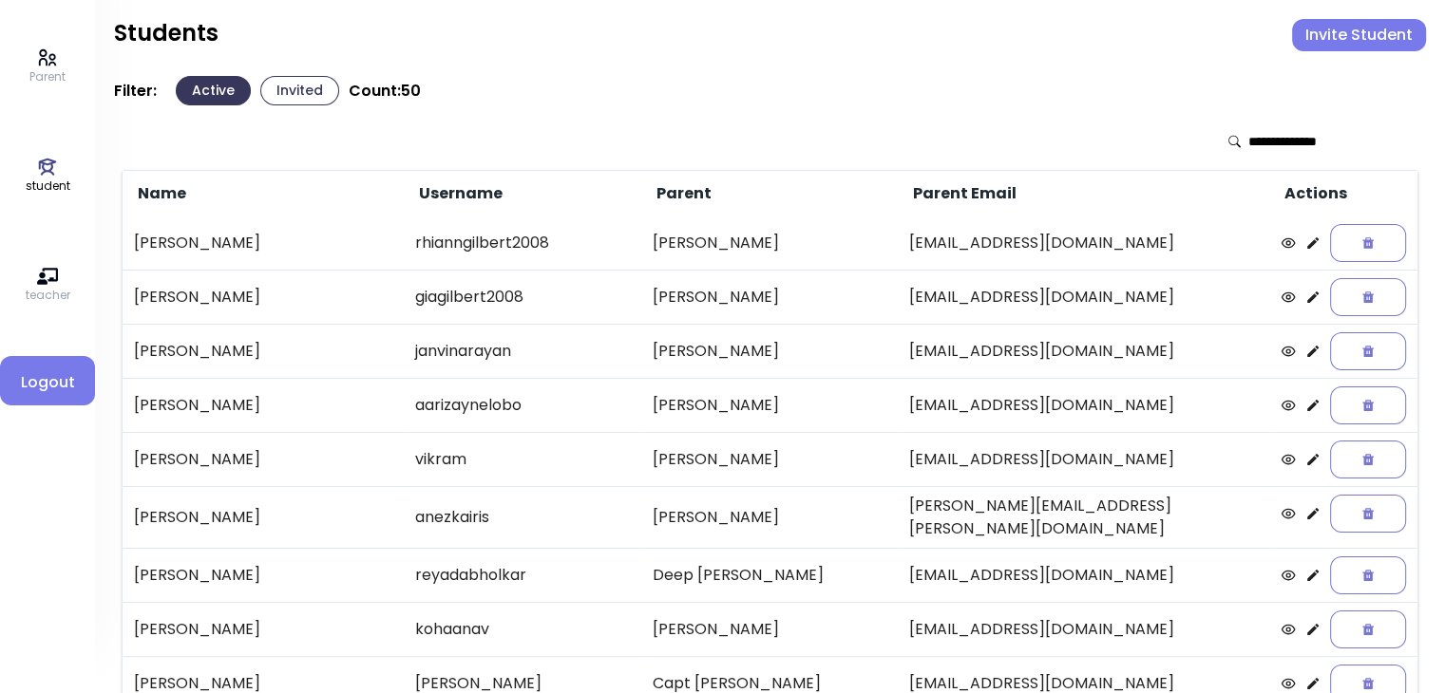
click at [314, 80] on button "Invited" at bounding box center [299, 90] width 79 height 29
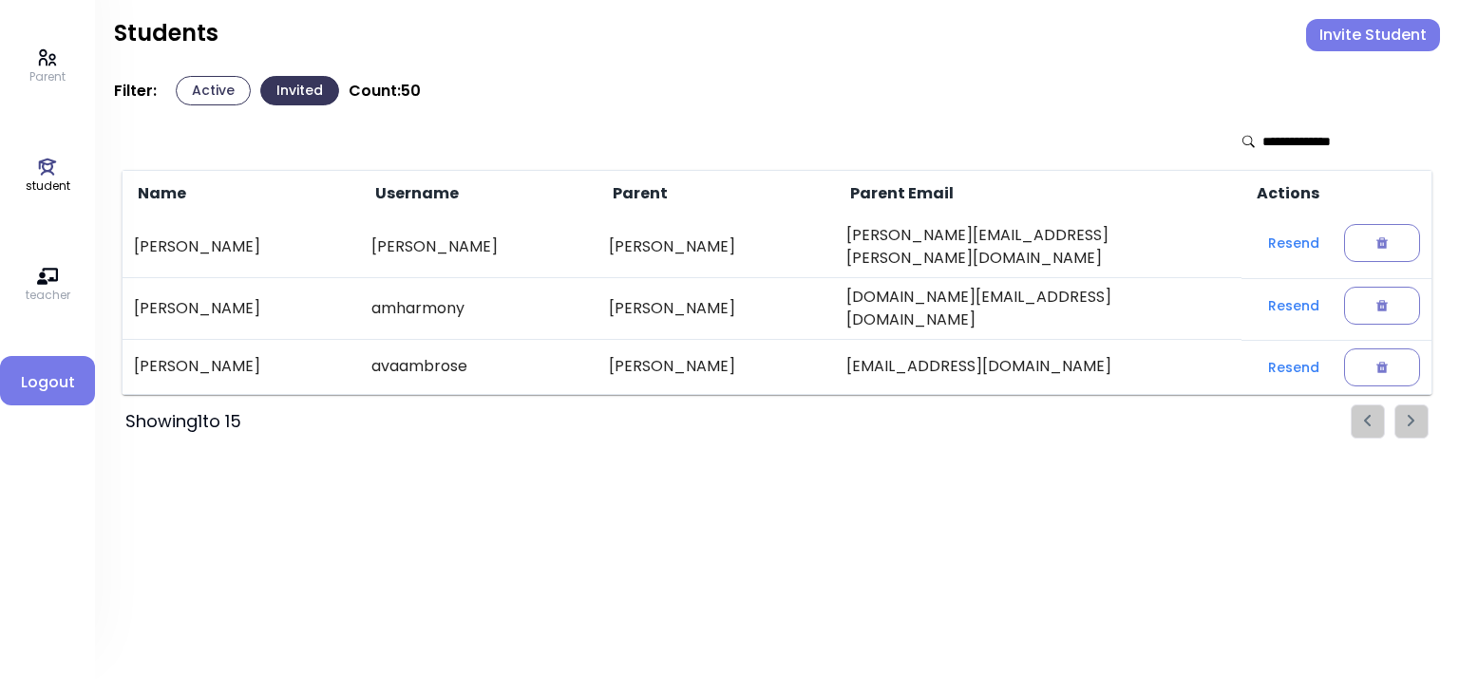
click at [216, 92] on button "Active" at bounding box center [213, 90] width 75 height 29
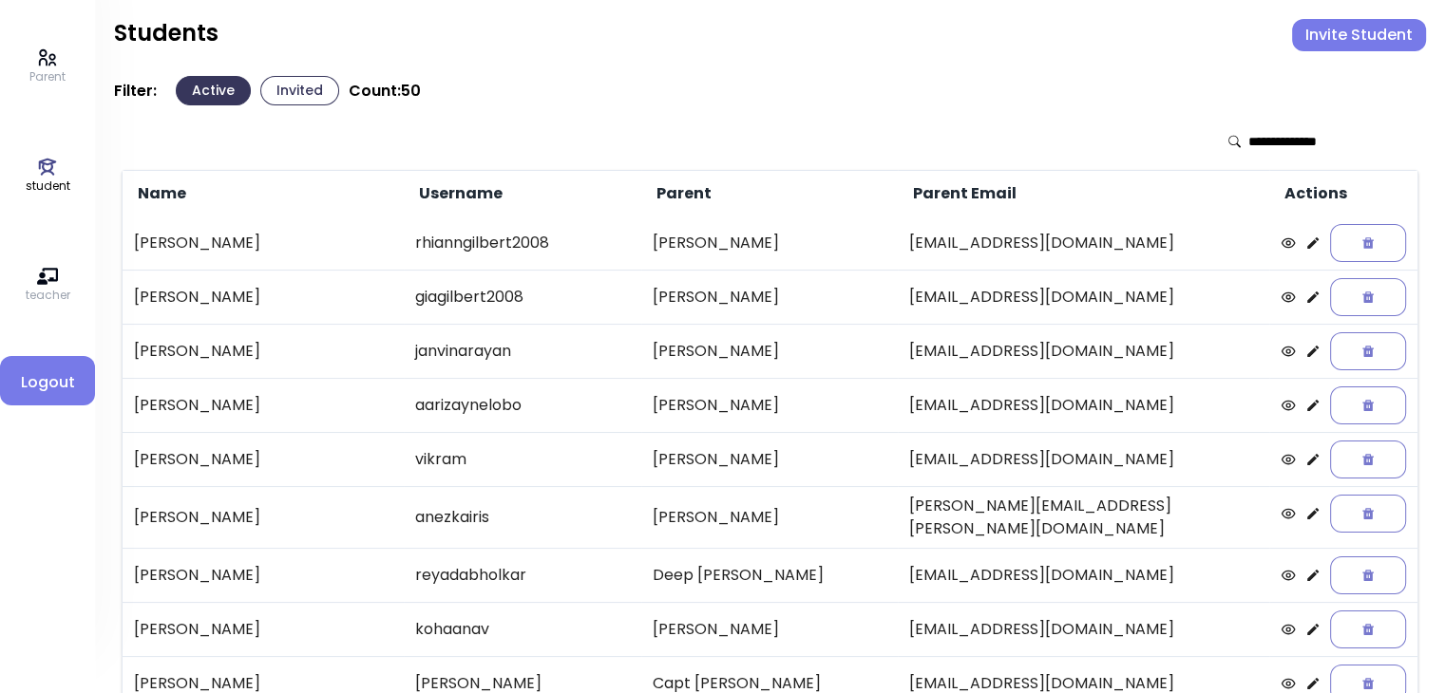
click at [1280, 141] on input "text" at bounding box center [1315, 141] width 135 height 19
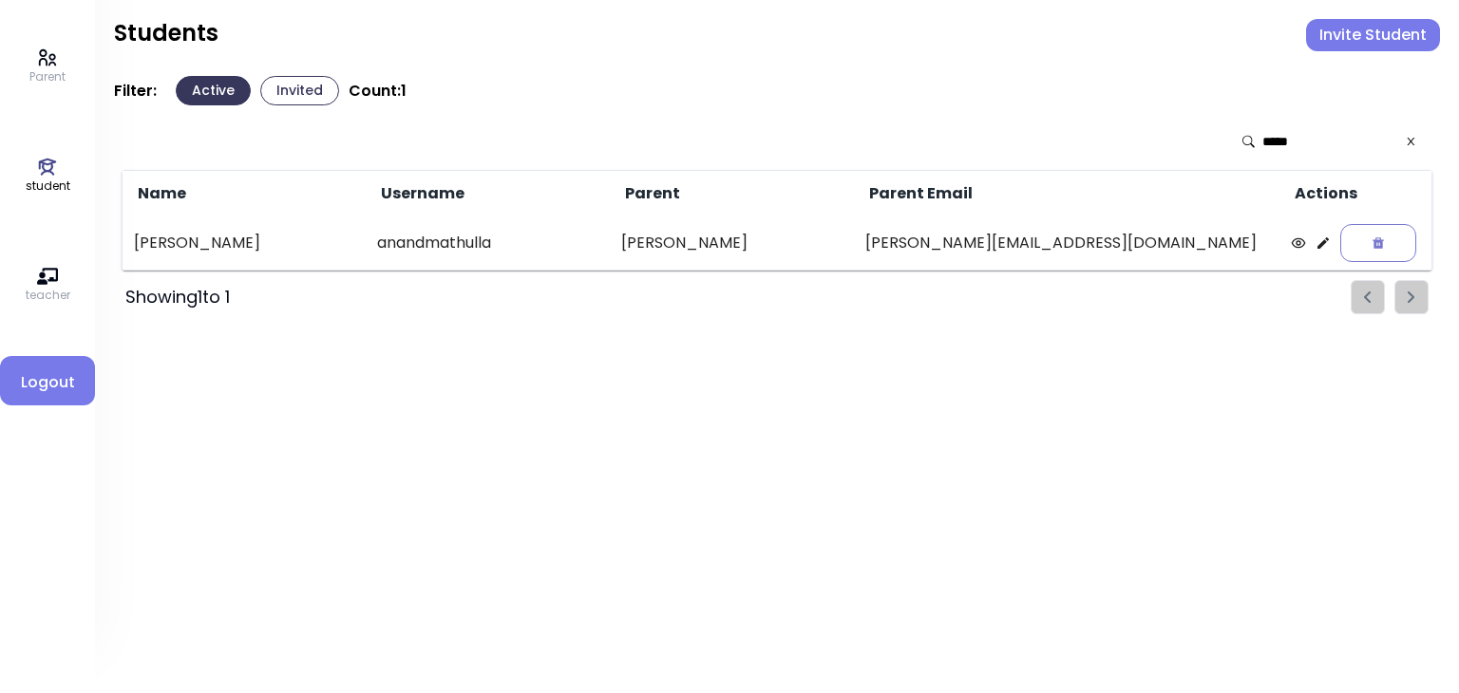
type input "*****"
click at [685, 307] on div "Showing 1 to 1" at bounding box center [777, 297] width 1311 height 34
click at [1410, 139] on icon at bounding box center [1411, 141] width 12 height 13
